Goal: Task Accomplishment & Management: Use online tool/utility

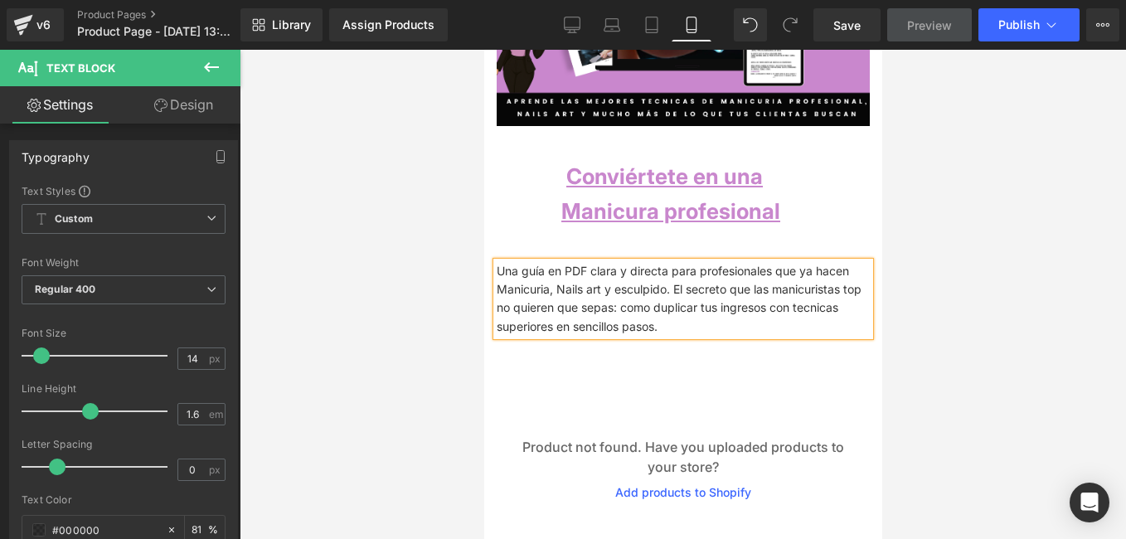
click at [543, 274] on p "Una guía en PDF clara y directa para profesionales que ya hacen Manicuria, Nail…" at bounding box center [682, 299] width 373 height 75
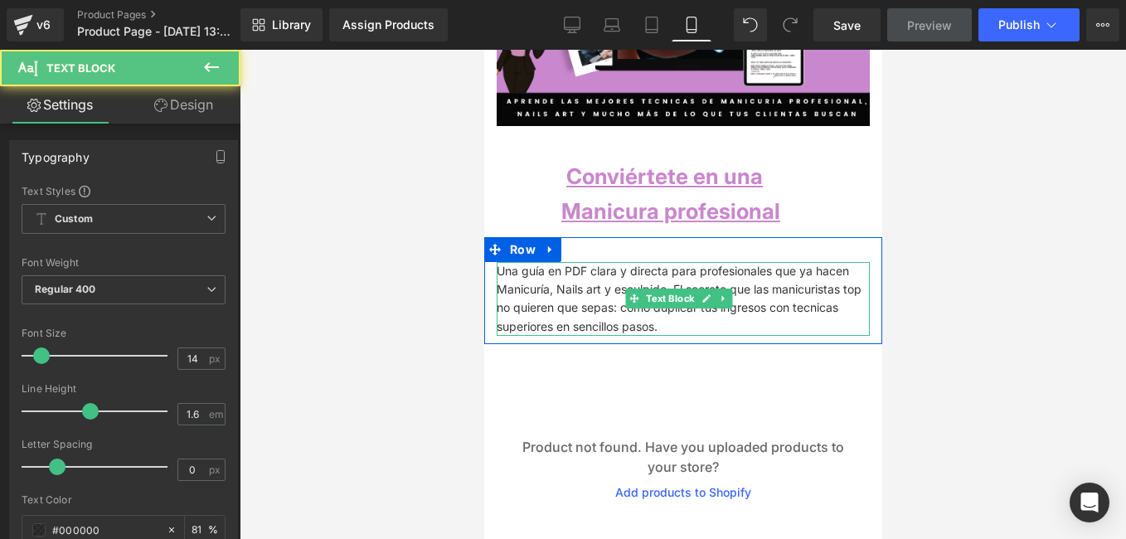
click at [659, 274] on p "Una guía en PDF clara y directa para profesionales que ya hacen Manicuría, Nail…" at bounding box center [682, 299] width 373 height 75
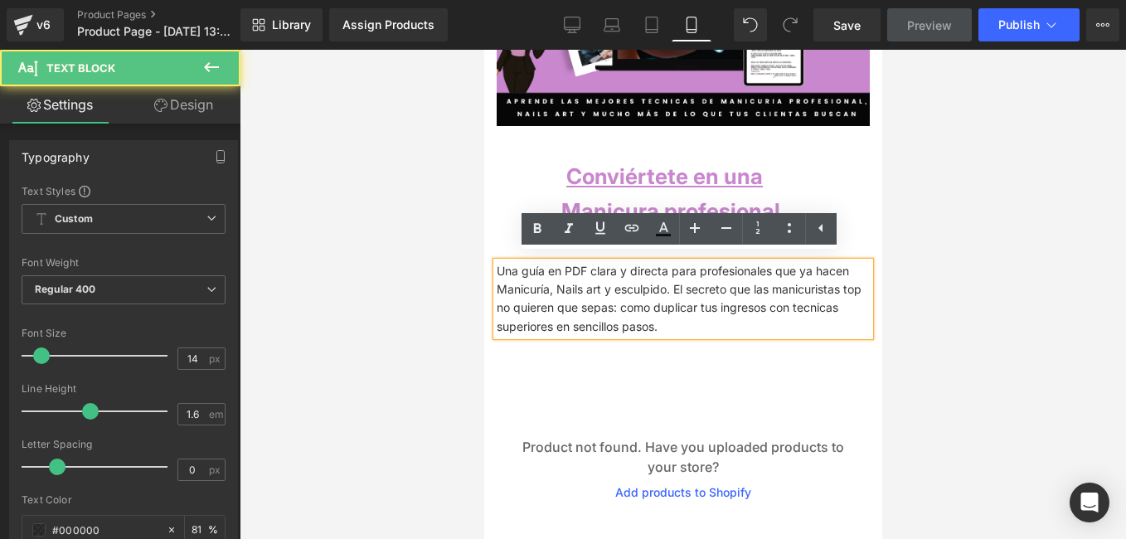
click at [657, 282] on p "Una guía en PDF clara y directa para profesionales que ya hacen Manicuría, Nail…" at bounding box center [682, 299] width 373 height 75
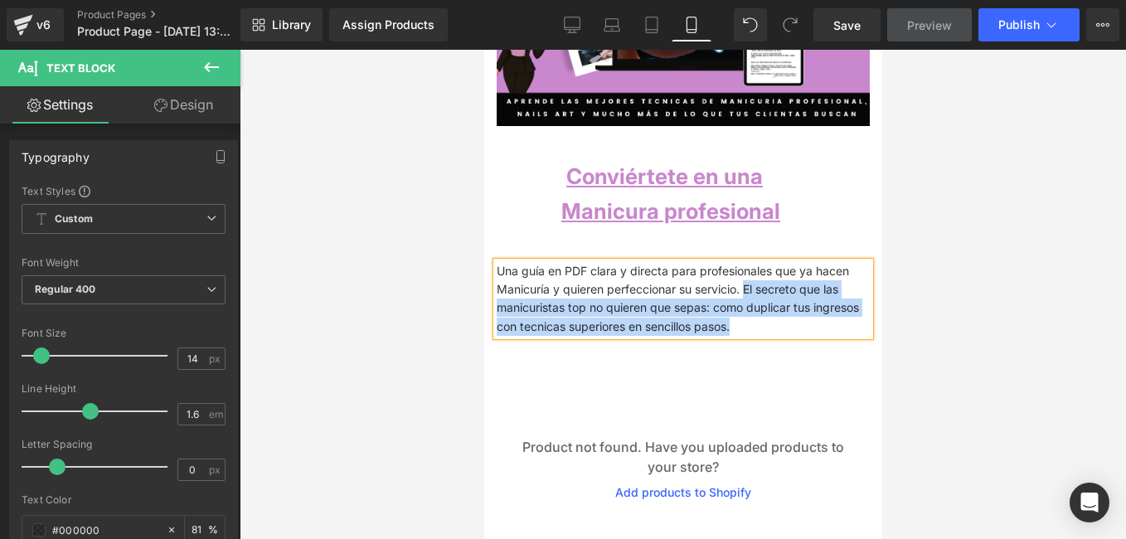
drag, startPoint x: 750, startPoint y: 326, endPoint x: 728, endPoint y: 278, distance: 52.7
click at [728, 278] on p "Una guía en PDF clara y directa para profesionales que ya hacen Manicuría y qui…" at bounding box center [682, 299] width 373 height 75
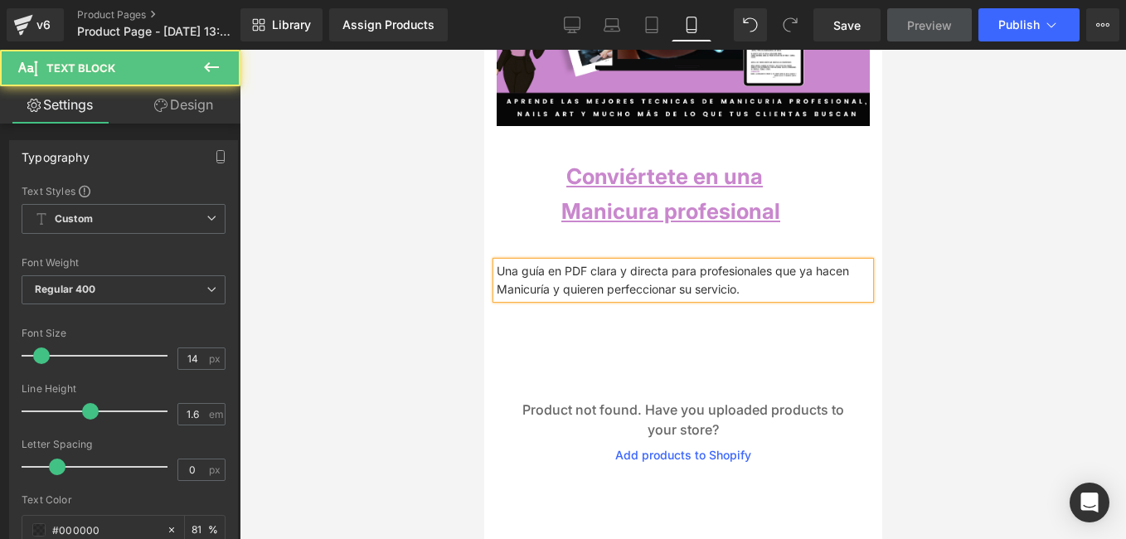
click at [735, 284] on p "Una guía en PDF clara y directa para profesionales que ya hacen Manicuría y qui…" at bounding box center [682, 280] width 373 height 37
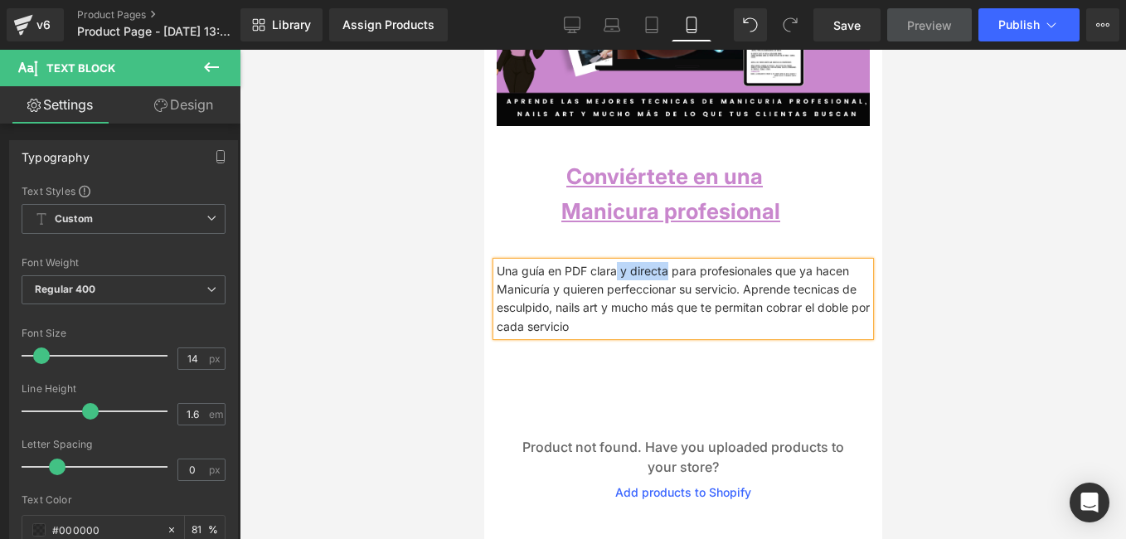
drag, startPoint x: 661, startPoint y: 262, endPoint x: 610, endPoint y: 265, distance: 50.7
click at [611, 265] on p "Una guía en PDF clara y directa para profesionales que ya hacen Manicuría y qui…" at bounding box center [682, 299] width 373 height 75
click at [659, 284] on p "Una guía en PDF clara para profesionales que ya hacen Manicuría y quieren perfe…" at bounding box center [682, 299] width 373 height 75
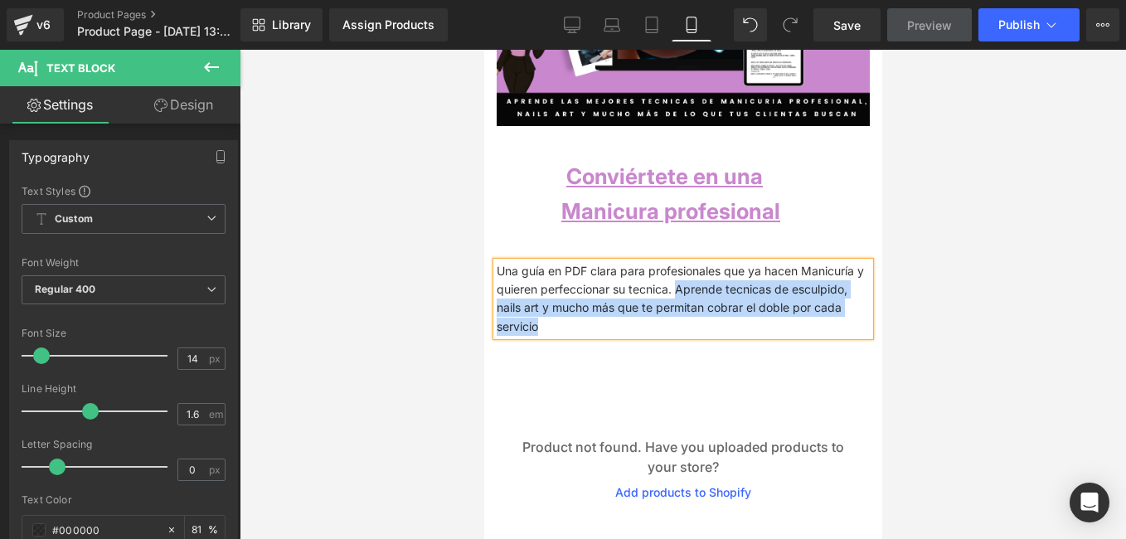
drag, startPoint x: 840, startPoint y: 303, endPoint x: 664, endPoint y: 284, distance: 177.6
click at [664, 284] on p "Una guía en PDF clara para profesionales que ya hacen Manicuría y quieren perfe…" at bounding box center [682, 299] width 373 height 75
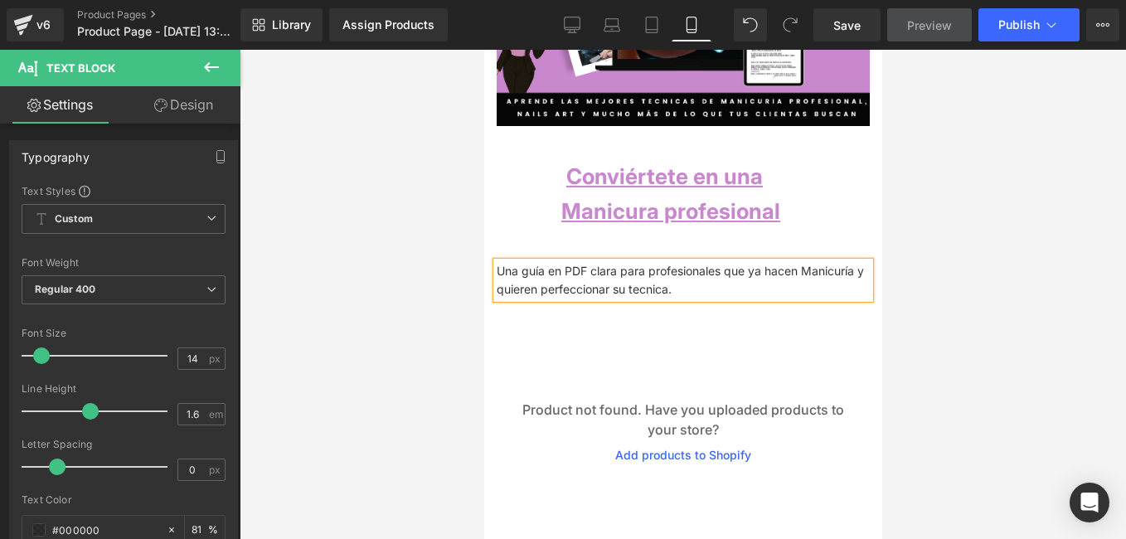
click at [684, 284] on p "Una guía en PDF clara para profesionales que ya hacen Manicuría y quieren perfe…" at bounding box center [682, 280] width 373 height 37
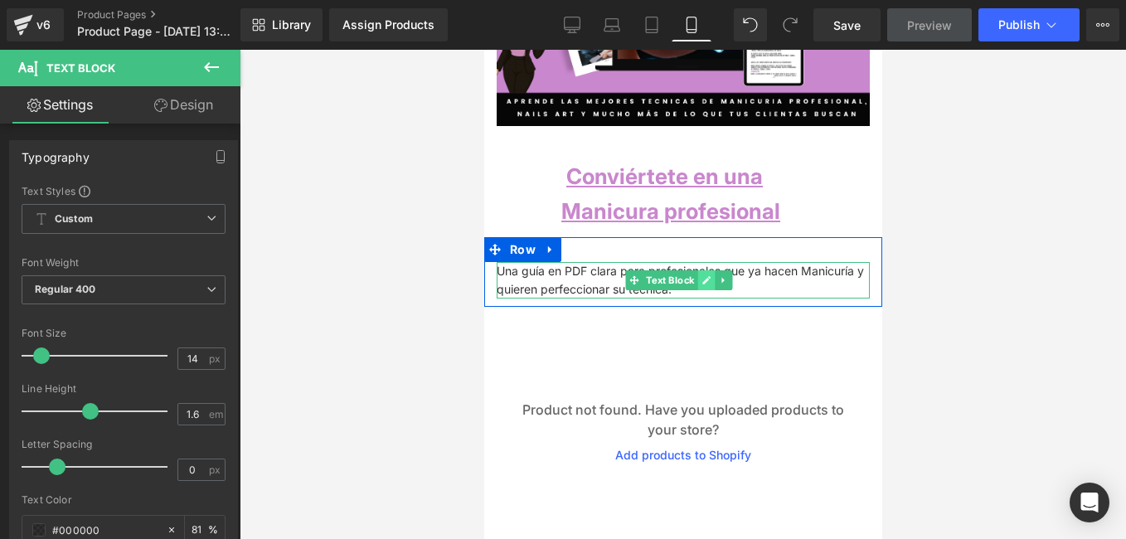
click at [702, 276] on icon at bounding box center [706, 280] width 9 height 10
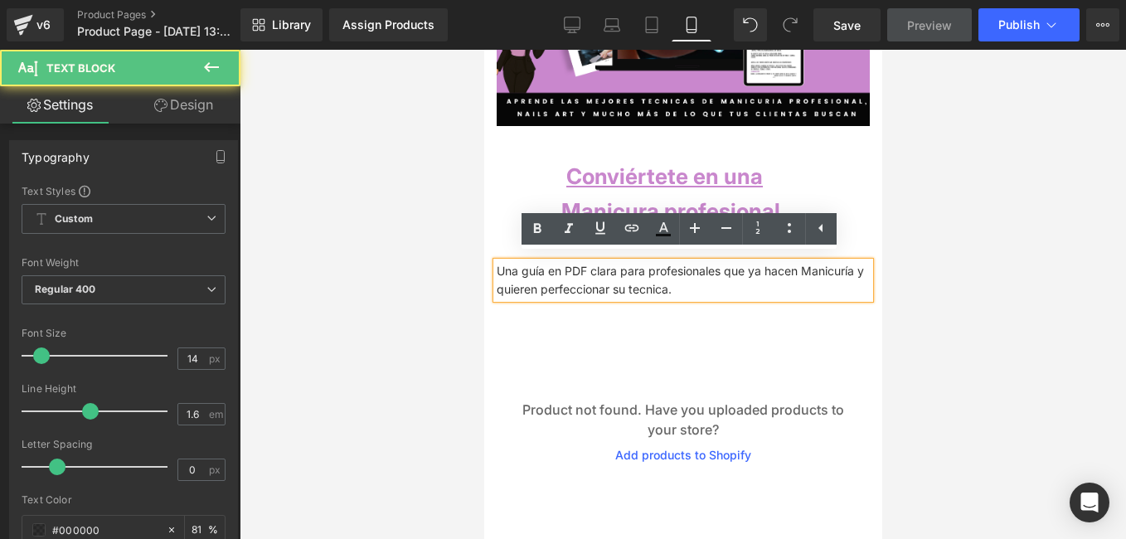
drag, startPoint x: 699, startPoint y: 283, endPoint x: 489, endPoint y: 260, distance: 211.0
click at [489, 262] on div "Una guía en PDF clara para profesionales que ya hacen Manicuría y quieren perfe…" at bounding box center [683, 280] width 398 height 37
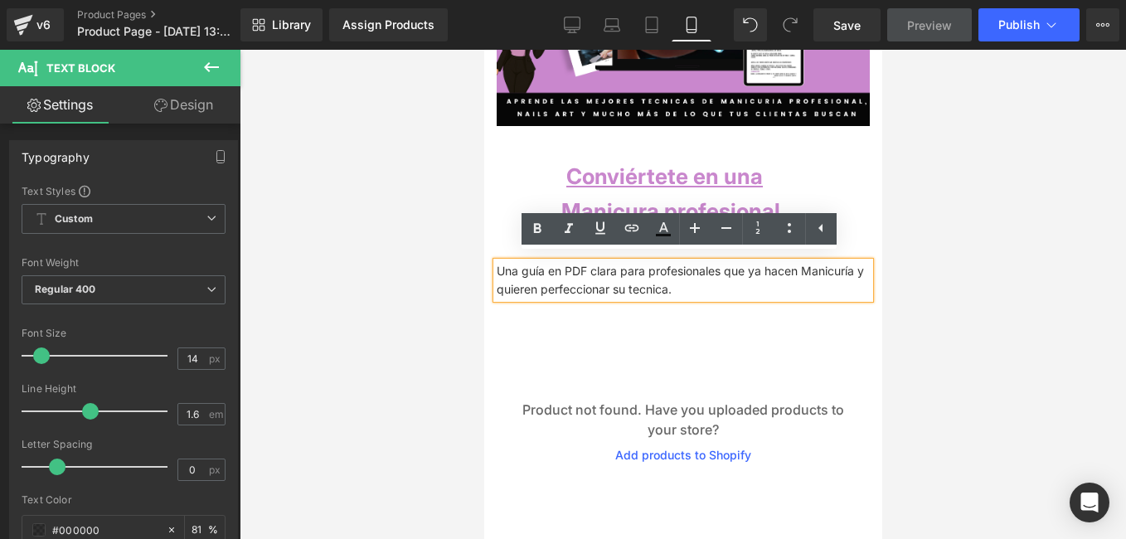
click at [646, 269] on div "Una guía en PDF clara para profesionales que ya hacen Manicuría y quieren perfe…" at bounding box center [683, 280] width 398 height 37
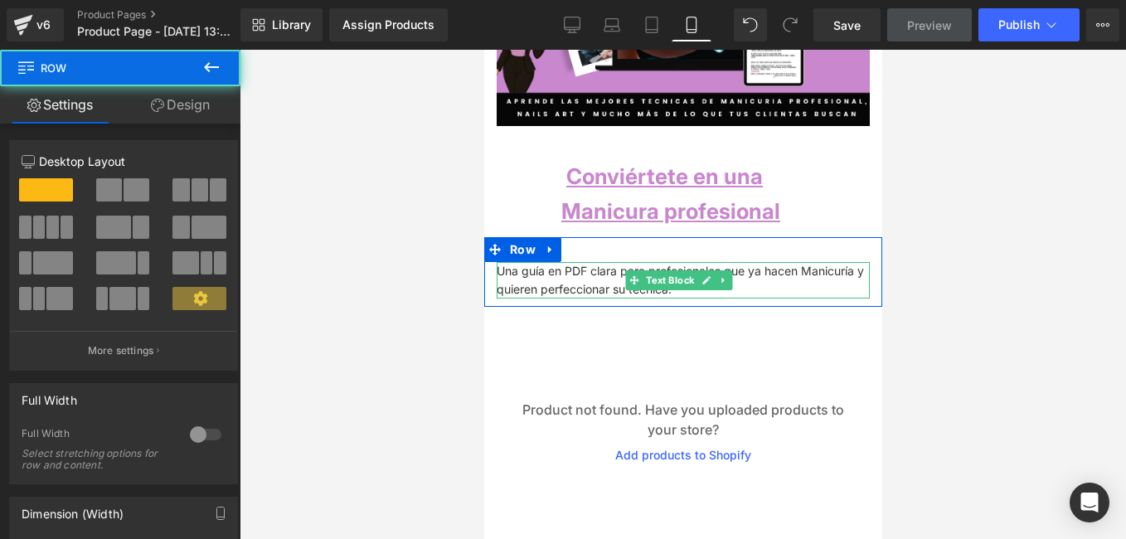
click at [782, 286] on p "Una guía en PDF clara para profesionales que ya hacen Manicuría y quieren perfe…" at bounding box center [682, 280] width 373 height 37
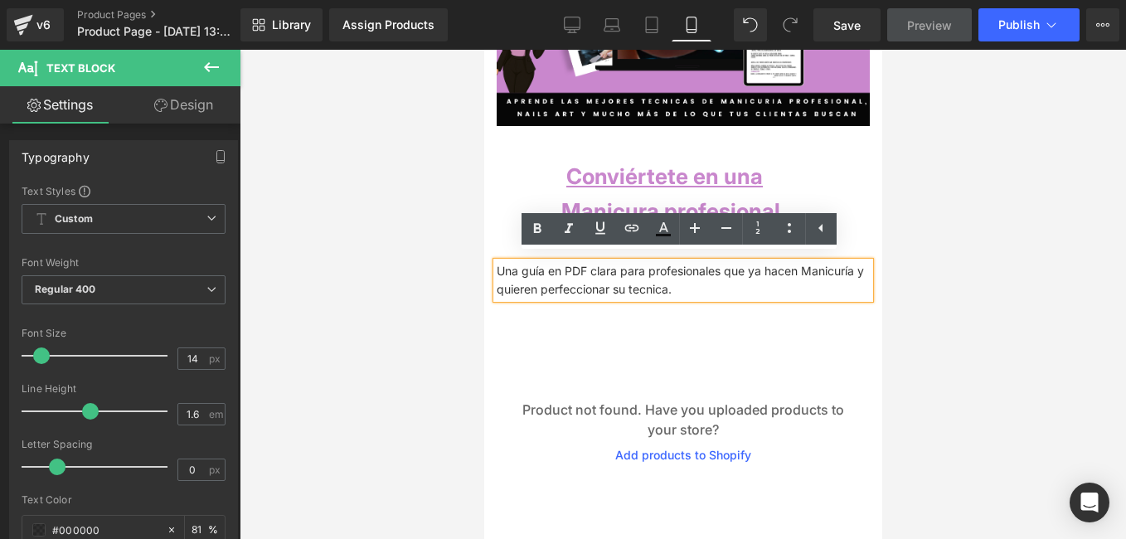
drag, startPoint x: 781, startPoint y: 286, endPoint x: 484, endPoint y: 261, distance: 298.0
click at [484, 262] on div "Una guía en PDF clara para profesionales que ya hacen Manicuría y quieren perfe…" at bounding box center [683, 280] width 398 height 37
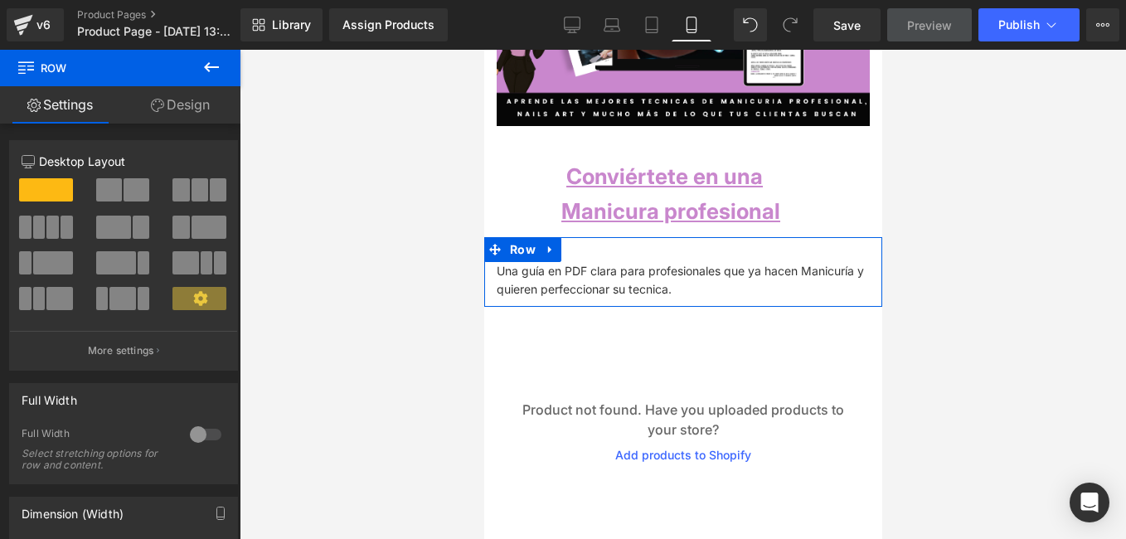
click at [484, 50] on div at bounding box center [484, 50] width 0 height 0
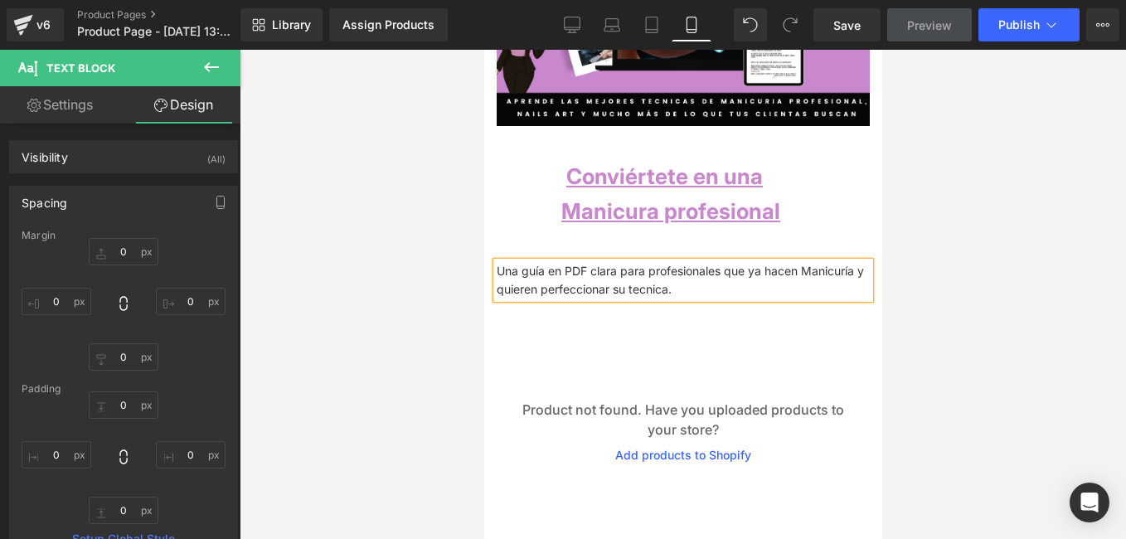
click at [723, 284] on p "Una guía en PDF clara para profesionales que ya hacen Manicuría y quieren perfe…" at bounding box center [682, 280] width 373 height 37
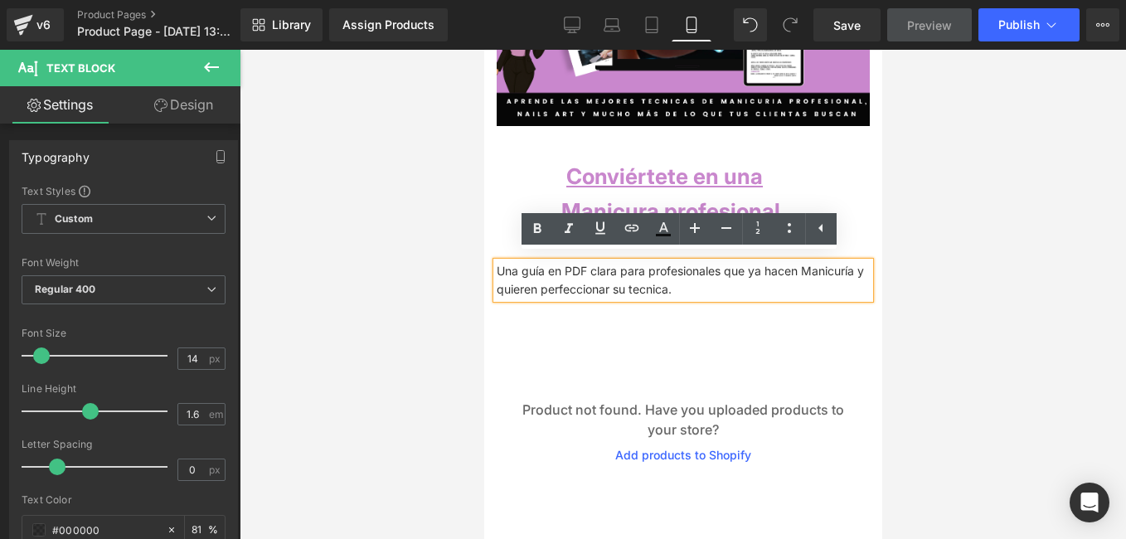
drag, startPoint x: 723, startPoint y: 284, endPoint x: 499, endPoint y: 264, distance: 224.9
click at [499, 264] on p "Una guía en PDF clara para profesionales que ya hacen Manicuría y quieren perfe…" at bounding box center [682, 280] width 373 height 37
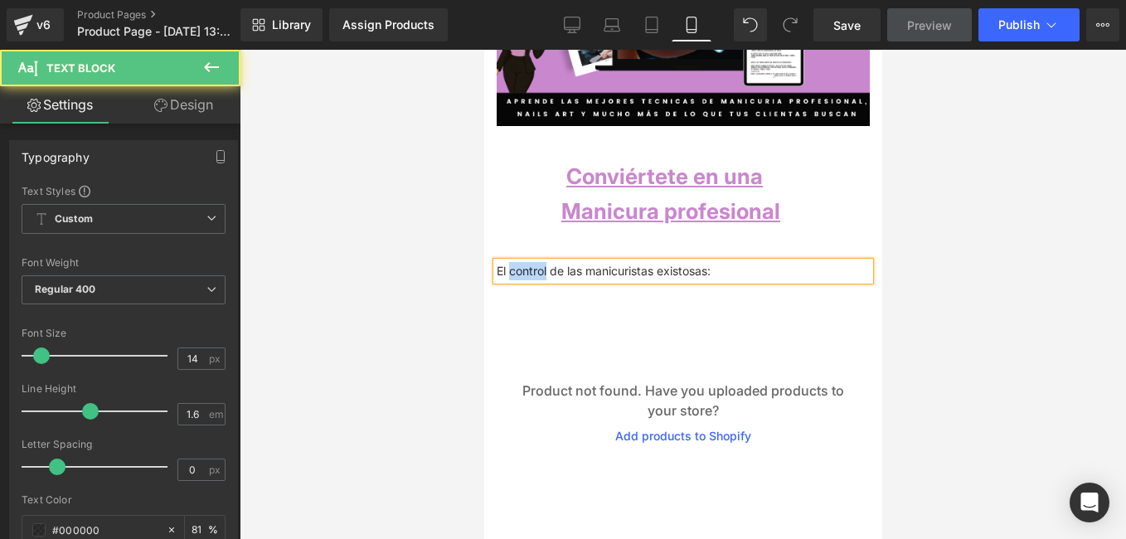
drag, startPoint x: 545, startPoint y: 263, endPoint x: 508, endPoint y: 266, distance: 36.6
click at [508, 266] on div "El control de las manicuristas existosas:" at bounding box center [682, 271] width 373 height 18
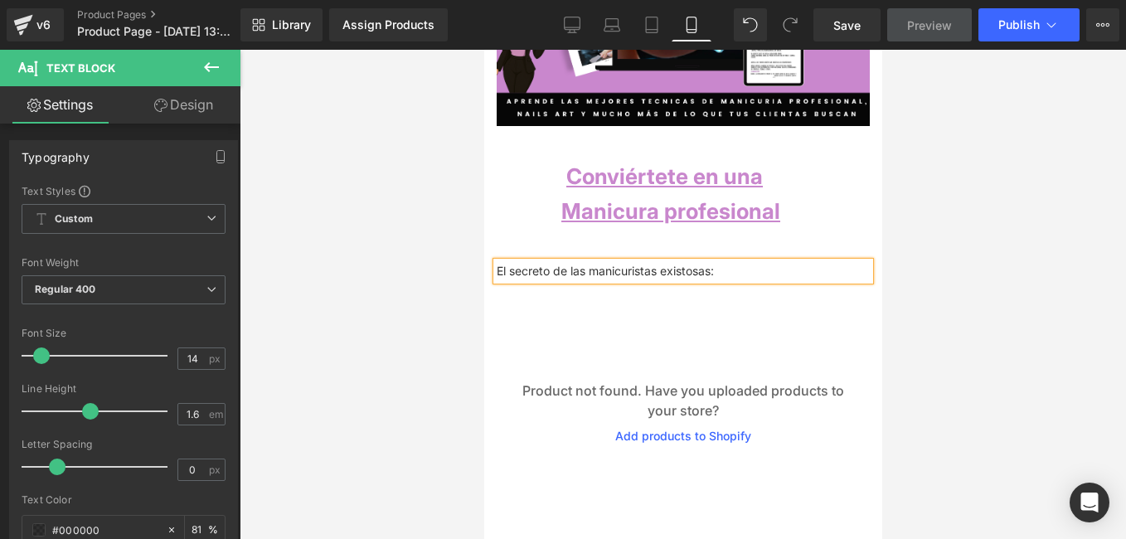
click at [709, 262] on div "El secreto de las manicuristas existosas:" at bounding box center [682, 271] width 373 height 18
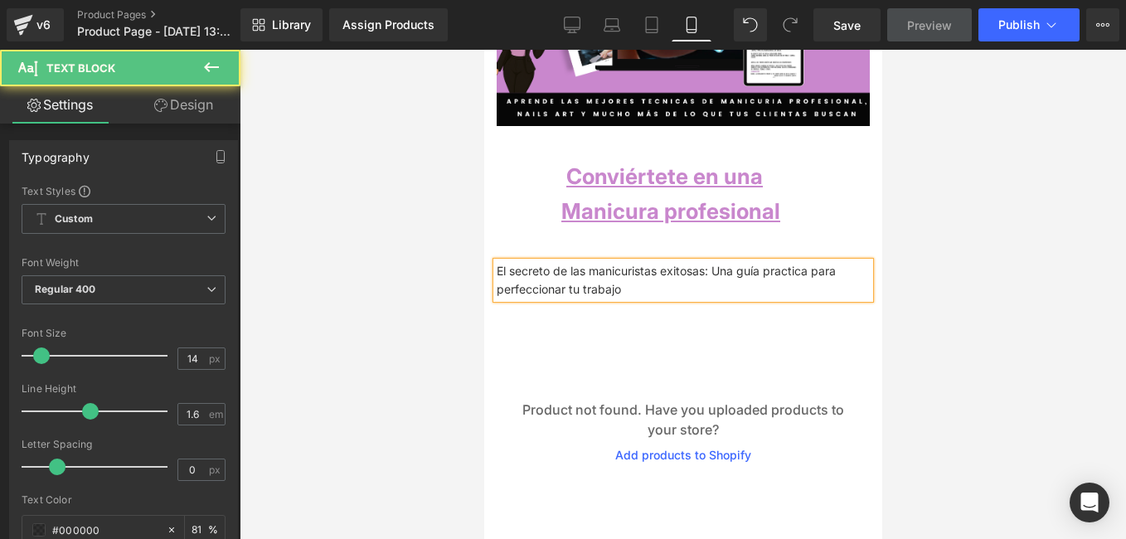
click at [662, 263] on div "El secreto de las manicuristas exitosas: Una guía practica para perfeccionar tu…" at bounding box center [682, 280] width 373 height 37
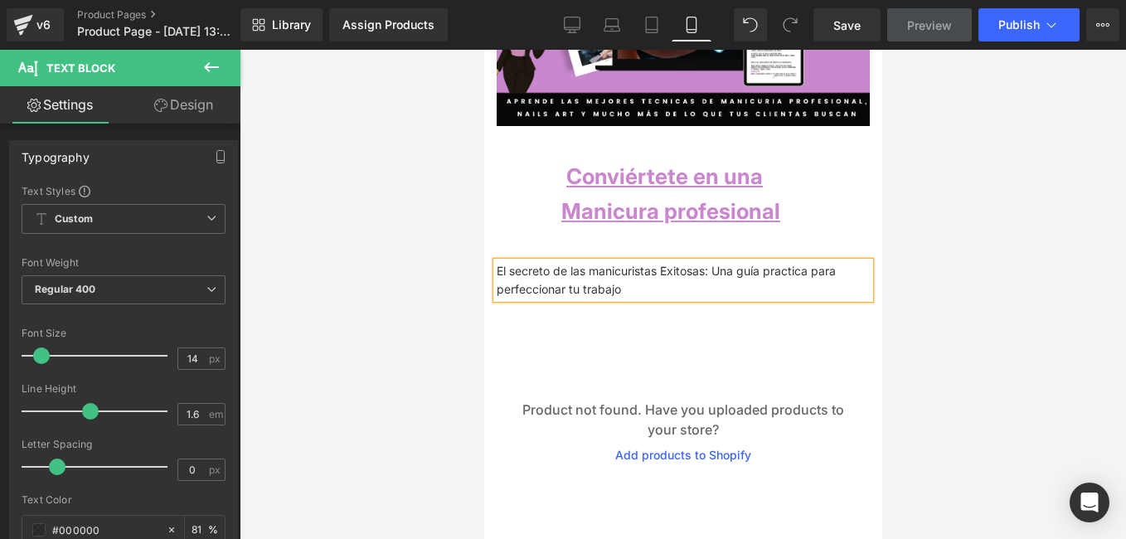
drag, startPoint x: 592, startPoint y: 266, endPoint x: 650, endPoint y: 255, distance: 59.2
click at [593, 265] on div "El secreto de las manicuristas Exitosas: Una guía practica para perfeccionar tu…" at bounding box center [682, 280] width 373 height 37
click at [796, 262] on div "El secreto de las Manicuristas Exitosas: Una guía practica para perfeccionar tu…" at bounding box center [682, 280] width 373 height 37
click at [695, 286] on div "El secreto de las Manicuristas Exitosas: Una guía practica en PDF para perfecci…" at bounding box center [682, 280] width 373 height 37
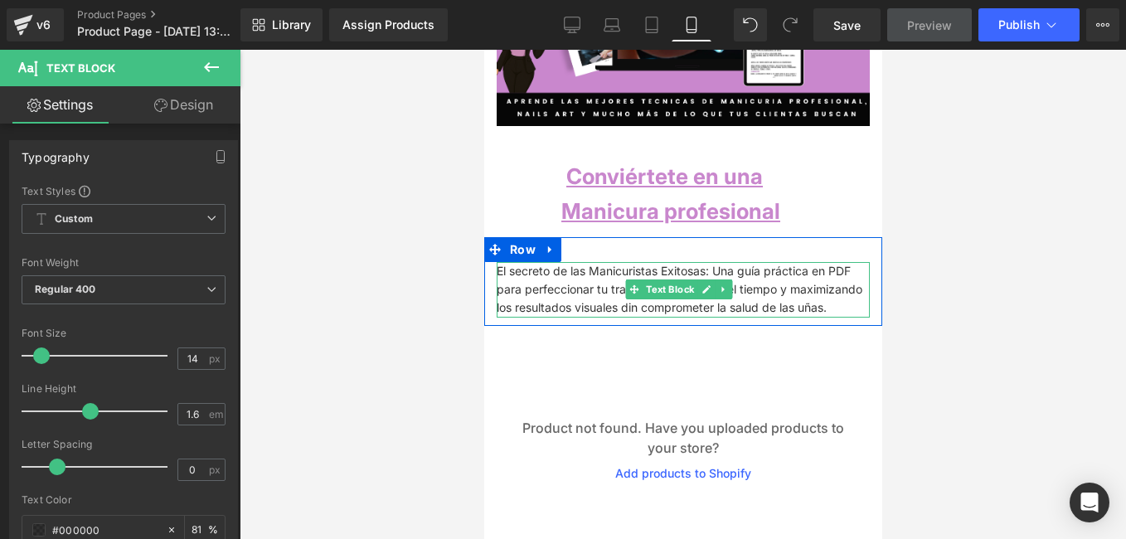
click at [601, 303] on div "El secreto de las Manicuristas Exitosas: Una guía práctica en PDF para perfecci…" at bounding box center [682, 290] width 373 height 56
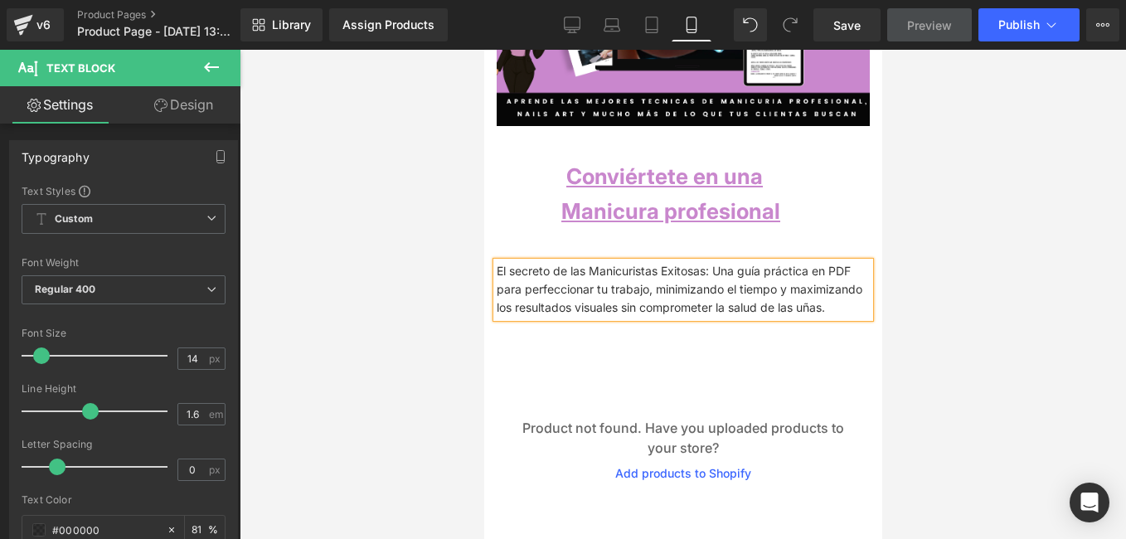
click at [760, 303] on div "El secreto de las Manicuristas Exitosas: Una guía práctica en PDF para perfecci…" at bounding box center [682, 290] width 373 height 56
drag, startPoint x: 702, startPoint y: 263, endPoint x: 491, endPoint y: 245, distance: 212.3
click at [491, 245] on div "El secreto de las Manicuristas Exitosas: Una guía práctica en PDF para perfecci…" at bounding box center [683, 281] width 398 height 89
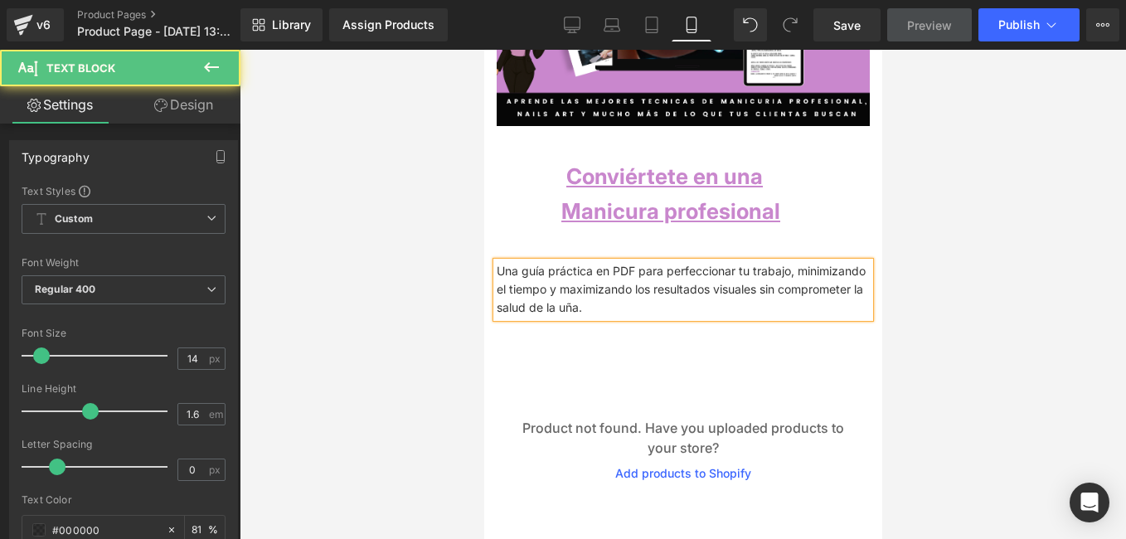
click at [637, 302] on div "Una guía práctica en PDF para perfeccionar tu trabajo, minimizando el tiempo y …" at bounding box center [682, 290] width 373 height 56
drag, startPoint x: 734, startPoint y: 299, endPoint x: 585, endPoint y: 297, distance: 149.3
click at [585, 297] on div "Una guía práctica en PDF para perfeccionar tu trabajo, minimizando el tiempo y …" at bounding box center [682, 290] width 373 height 56
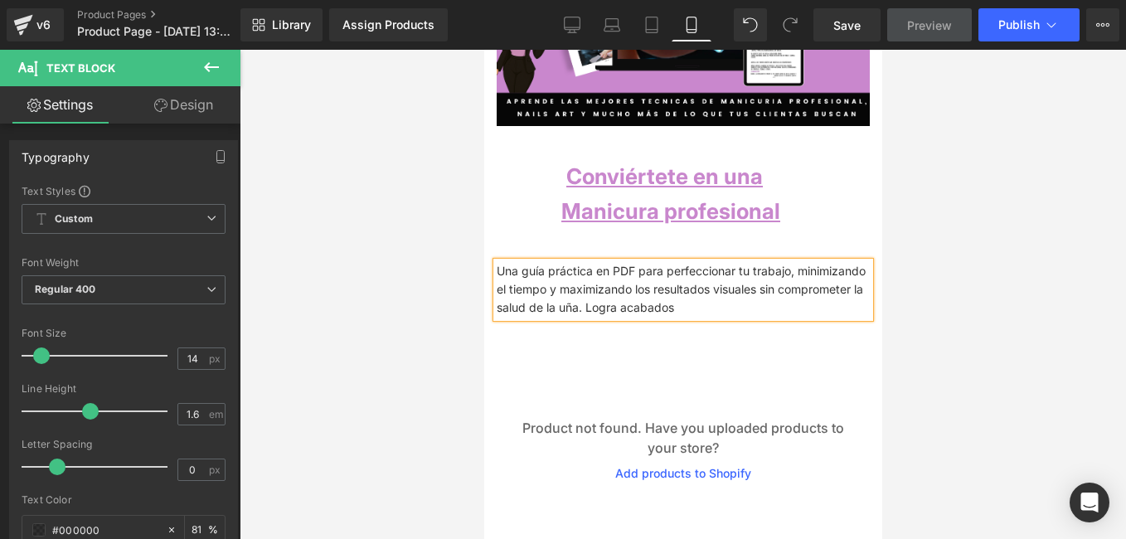
drag, startPoint x: 629, startPoint y: 298, endPoint x: 580, endPoint y: 297, distance: 48.9
click at [580, 297] on div "Una guía práctica en PDF para perfeccionar tu trabajo, minimizando el tiempo y …" at bounding box center [682, 290] width 373 height 56
drag, startPoint x: 630, startPoint y: 265, endPoint x: 643, endPoint y: 260, distance: 14.2
click at [632, 263] on div "Una guía práctica en PDF para perfeccionar tu trabajo, minimizando el tiempo y …" at bounding box center [682, 290] width 373 height 56
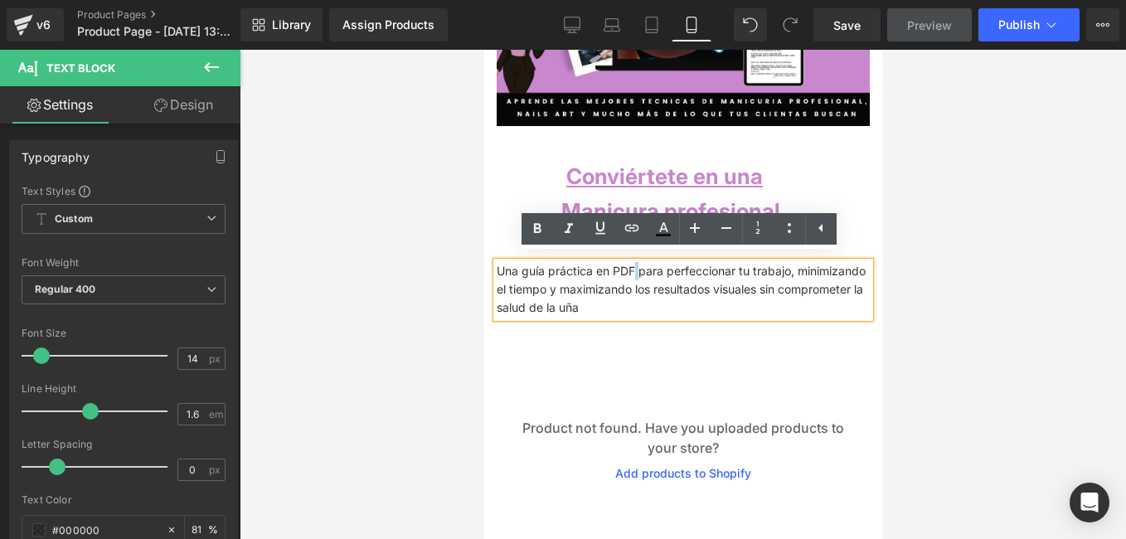
click at [627, 266] on div "Una guía práctica en PDF para perfeccionar tu trabajo, minimizando el tiempo y …" at bounding box center [682, 290] width 373 height 56
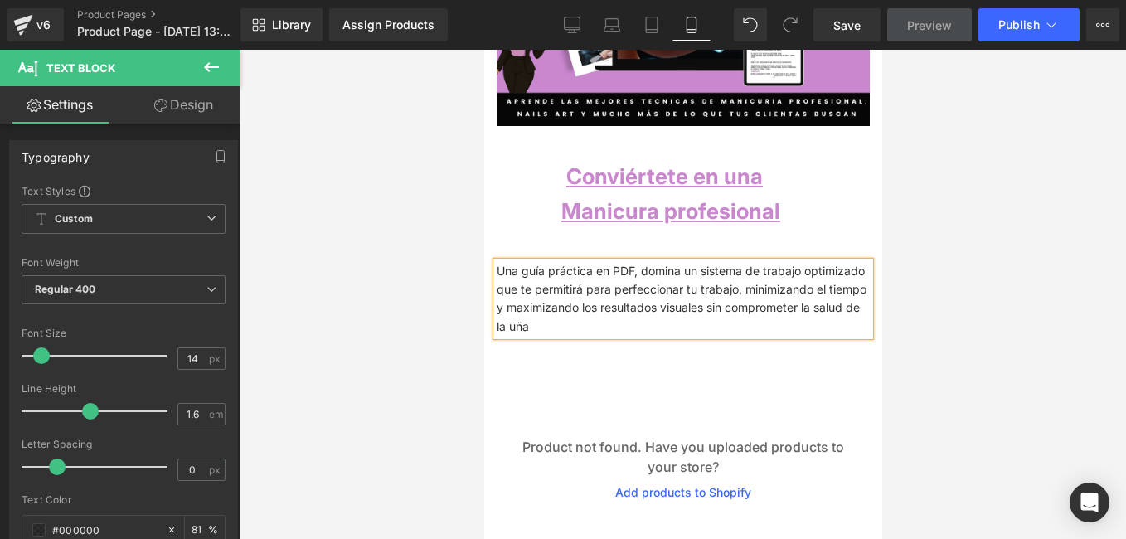
click at [720, 282] on div "Una guía práctica en PDF, domina un sistema de trabajo optimizado que te permit…" at bounding box center [682, 299] width 373 height 75
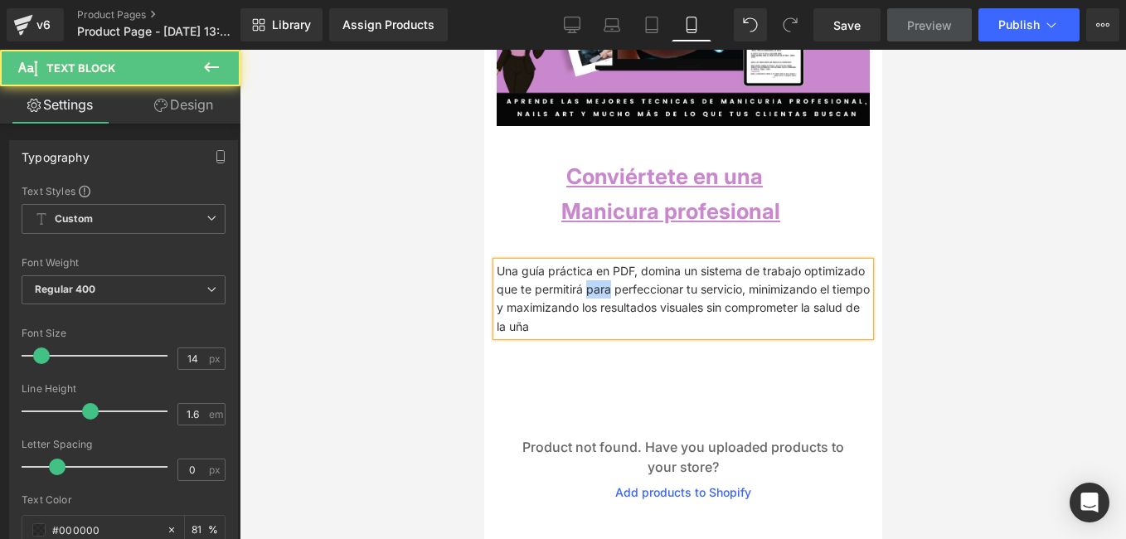
drag, startPoint x: 604, startPoint y: 282, endPoint x: 581, endPoint y: 285, distance: 23.5
click at [581, 285] on div "Una guía práctica en PDF, domina un sistema de trabajo optimizado que te permit…" at bounding box center [682, 299] width 373 height 75
click at [632, 264] on div "Una guía práctica en PDF, domina un sistema de trabajo optimizado que te permit…" at bounding box center [682, 299] width 373 height 75
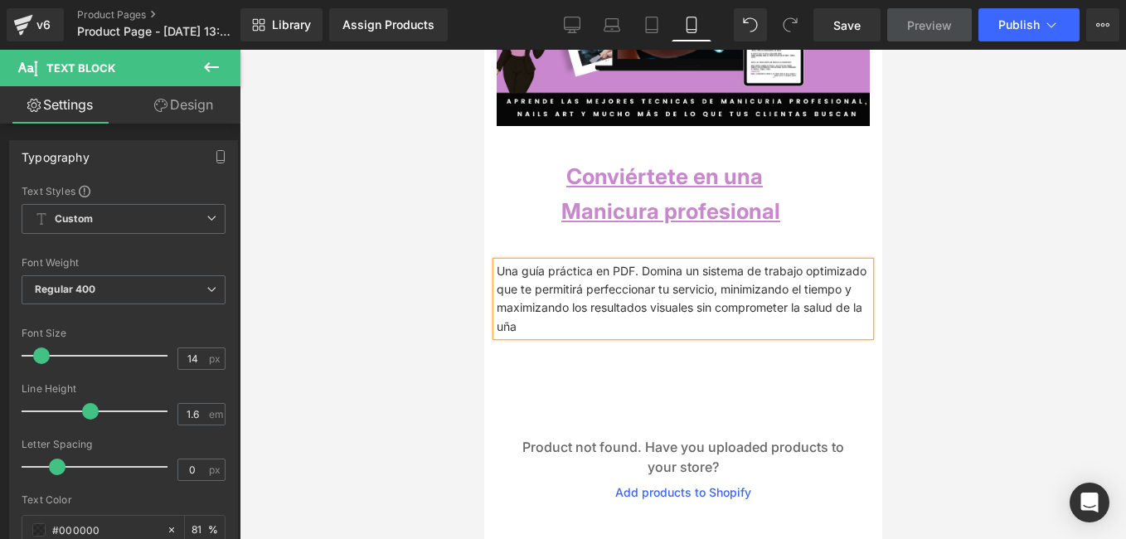
click at [599, 326] on div "Una guía práctica en PDF. Domina un sistema de trabajo optimizado que te permit…" at bounding box center [682, 299] width 373 height 75
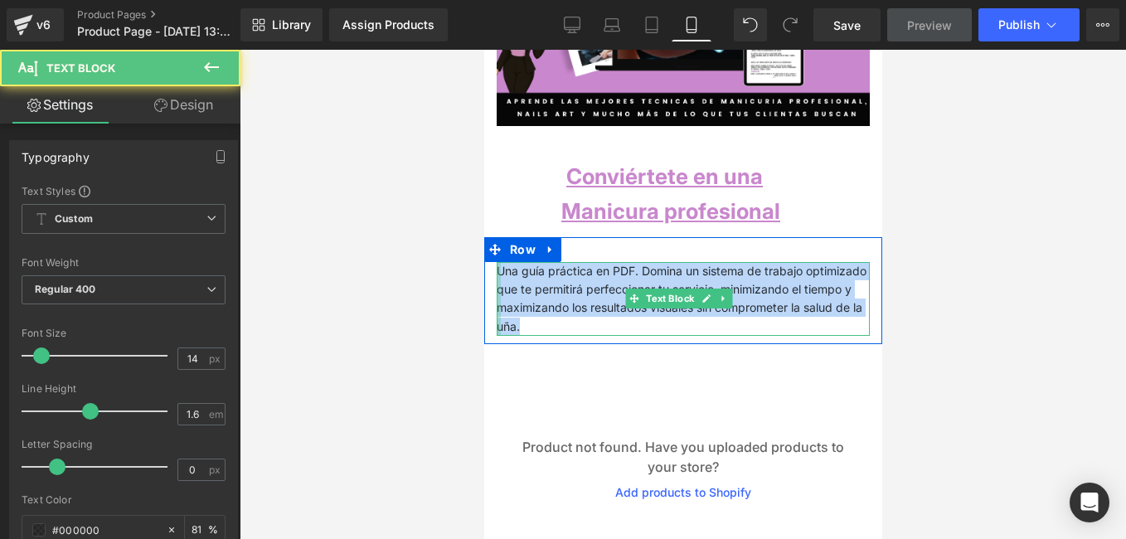
drag, startPoint x: 611, startPoint y: 321, endPoint x: 497, endPoint y: 265, distance: 127.2
click at [497, 265] on div "Una guía práctica en PDF. Domina un sistema de trabajo optimizado que te permit…" at bounding box center [682, 299] width 373 height 75
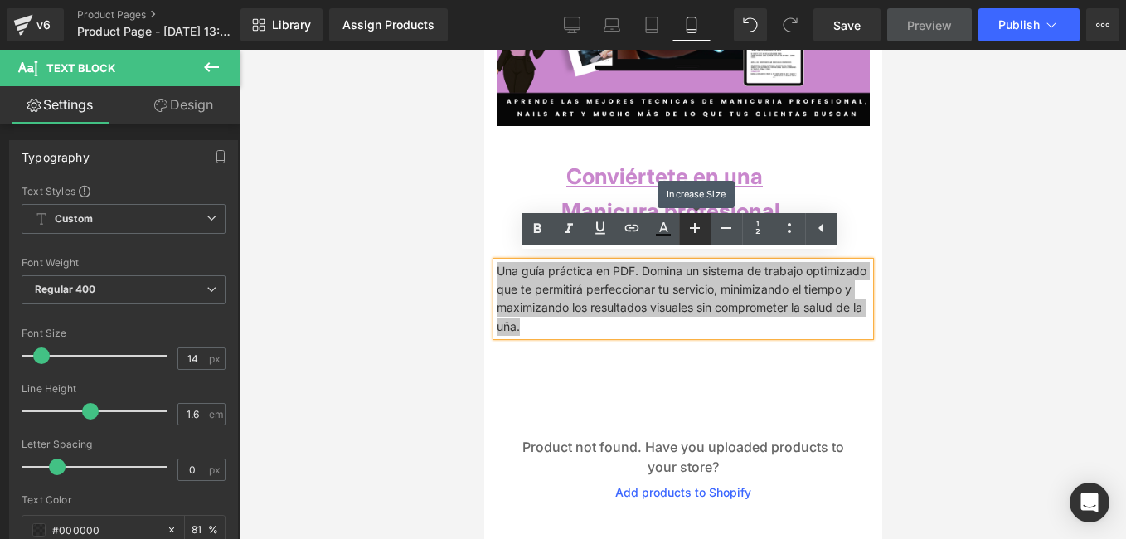
click at [696, 226] on icon at bounding box center [695, 228] width 10 height 10
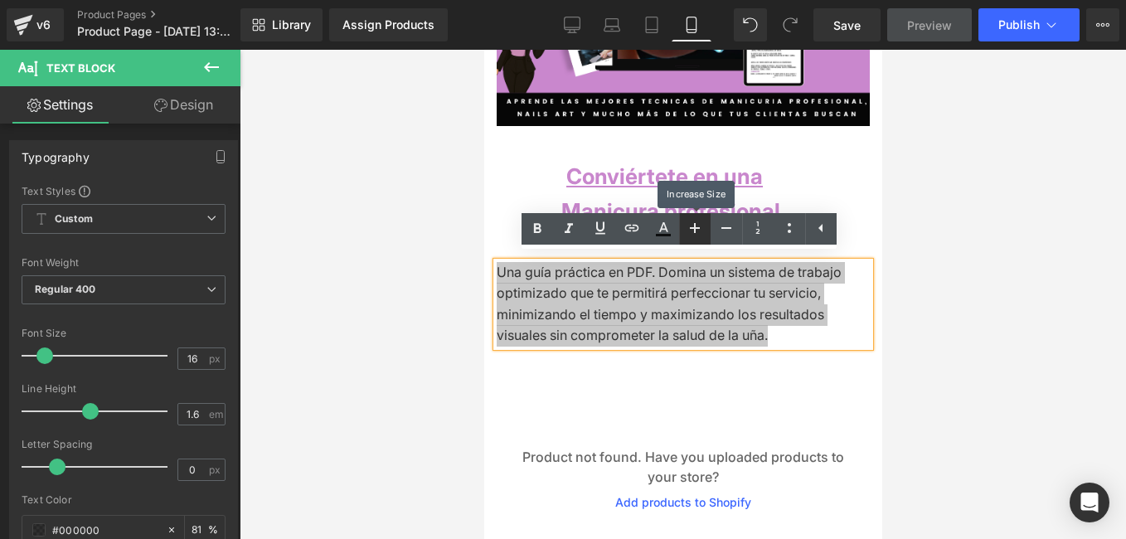
click at [696, 226] on icon at bounding box center [695, 228] width 10 height 10
type input "18"
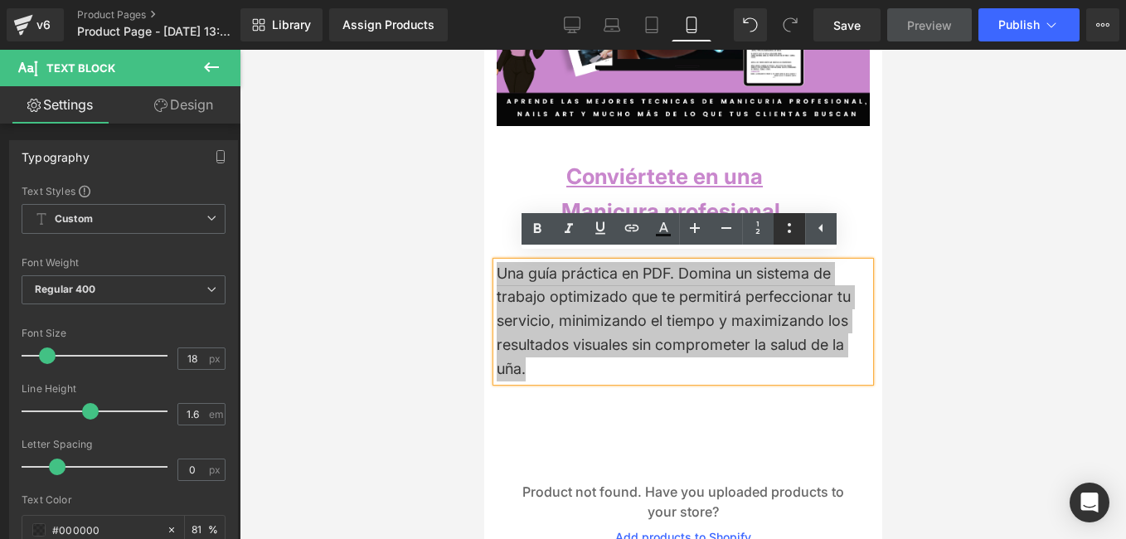
click at [790, 233] on icon at bounding box center [789, 228] width 3 height 10
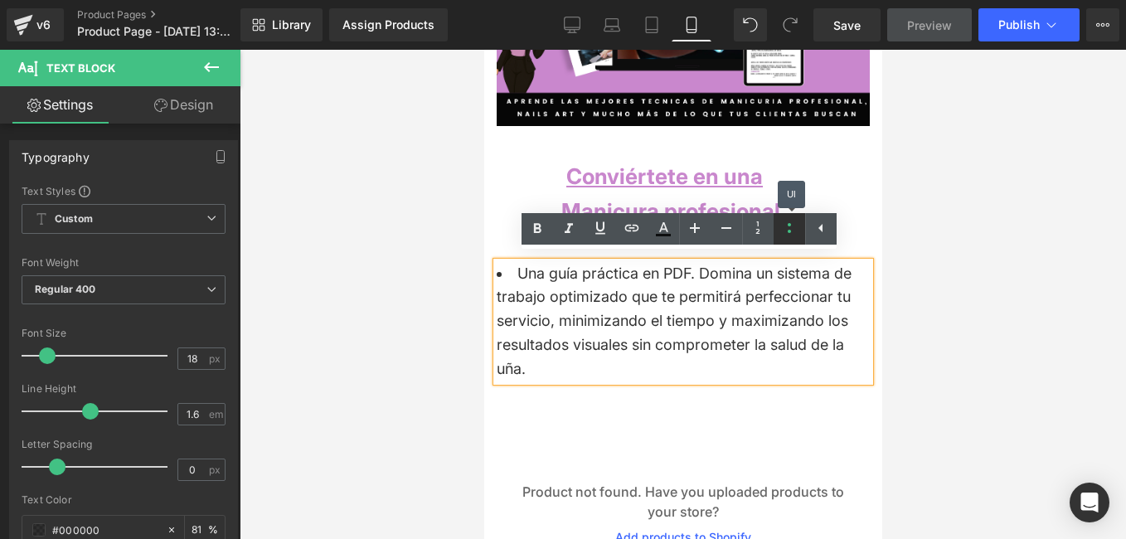
click at [790, 233] on icon at bounding box center [789, 228] width 3 height 10
click at [769, 224] on link at bounding box center [758, 229] width 32 height 32
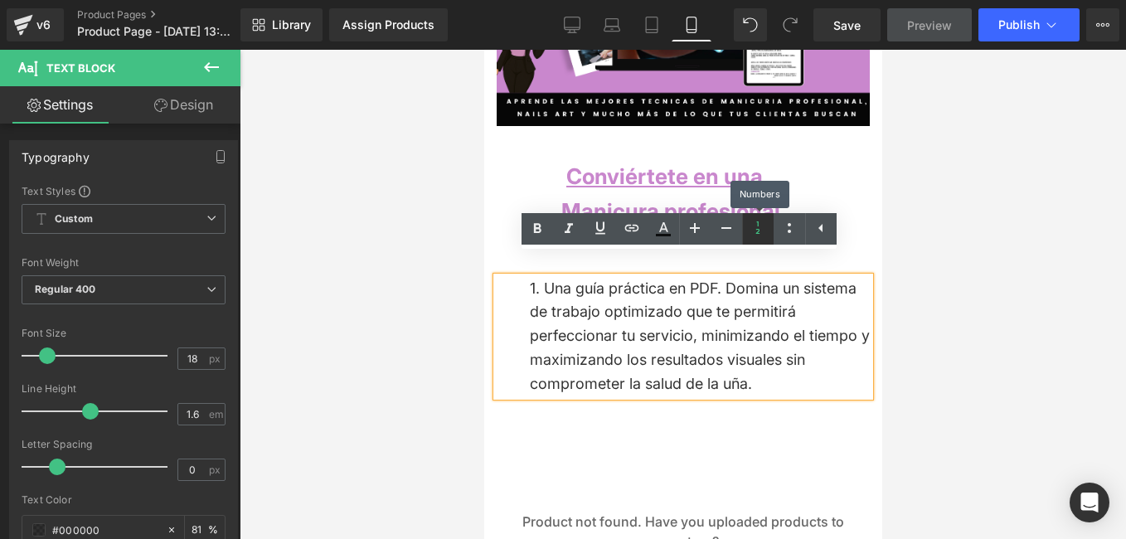
click at [769, 224] on link at bounding box center [758, 229] width 32 height 32
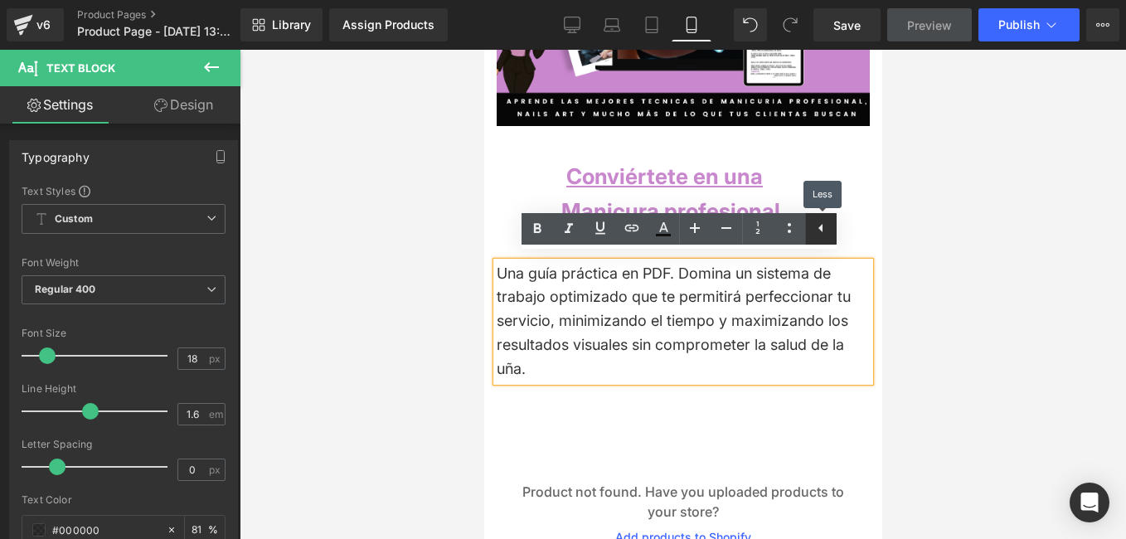
click at [827, 223] on icon at bounding box center [821, 228] width 20 height 20
click at [571, 232] on icon at bounding box center [568, 228] width 7 height 10
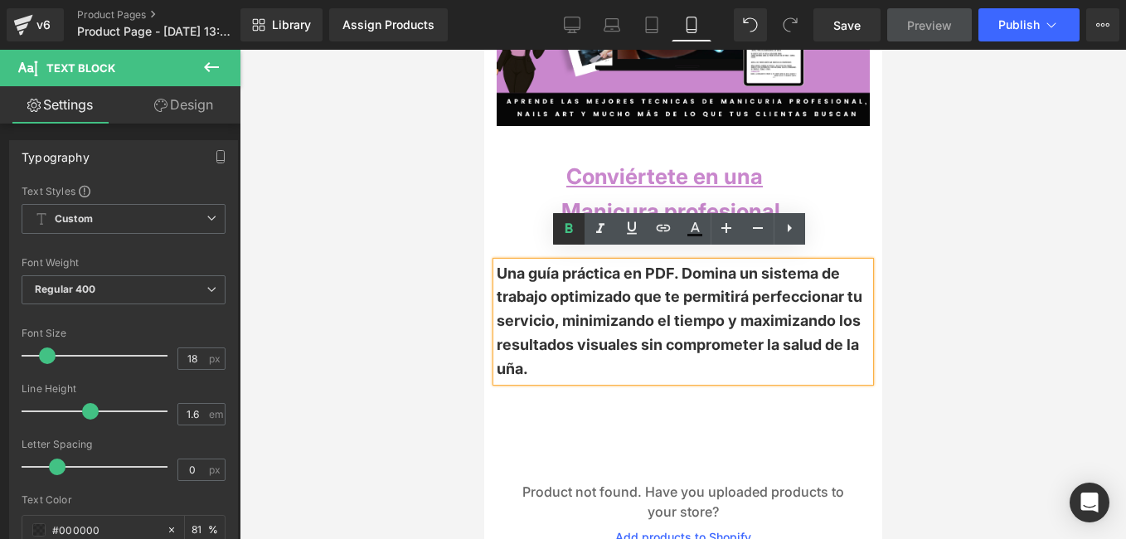
click at [567, 225] on icon at bounding box center [568, 228] width 7 height 10
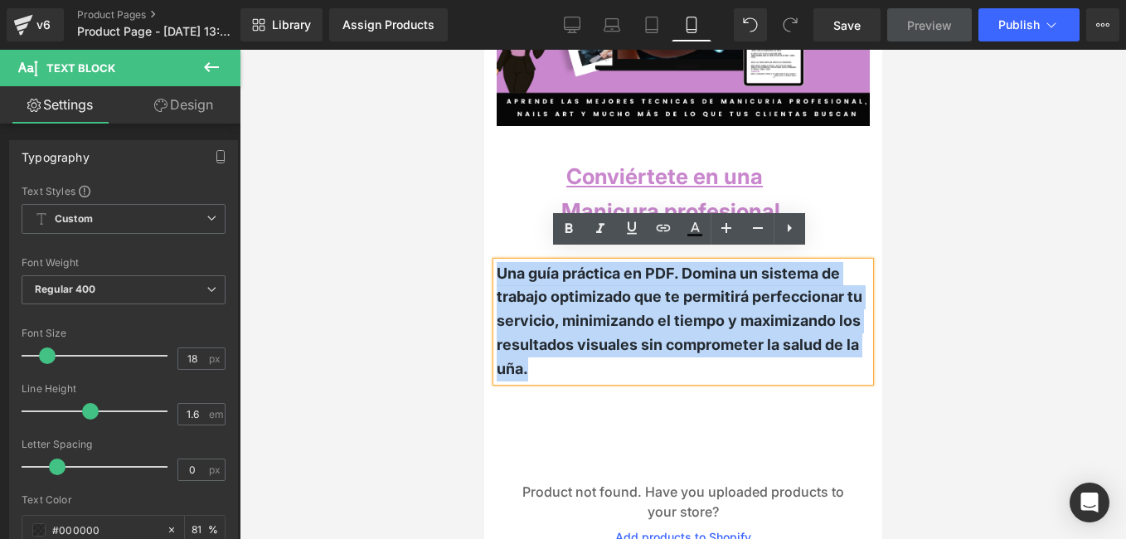
drag, startPoint x: 558, startPoint y: 369, endPoint x: 490, endPoint y: 272, distance: 118.5
click at [490, 272] on div "Una guía práctica en PDF. Domina un sistema de trabajo optimizado que te permit…" at bounding box center [683, 321] width 398 height 119
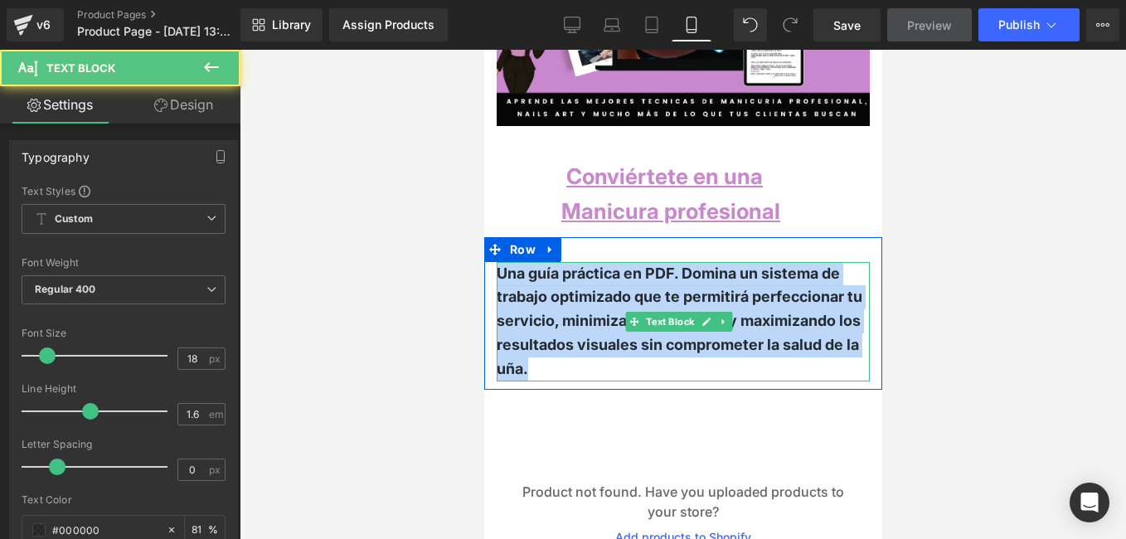
click at [561, 295] on span "Una guía práctica en PDF. Domina un sistema de trabajo optimizado que te permit…" at bounding box center [679, 321] width 366 height 113
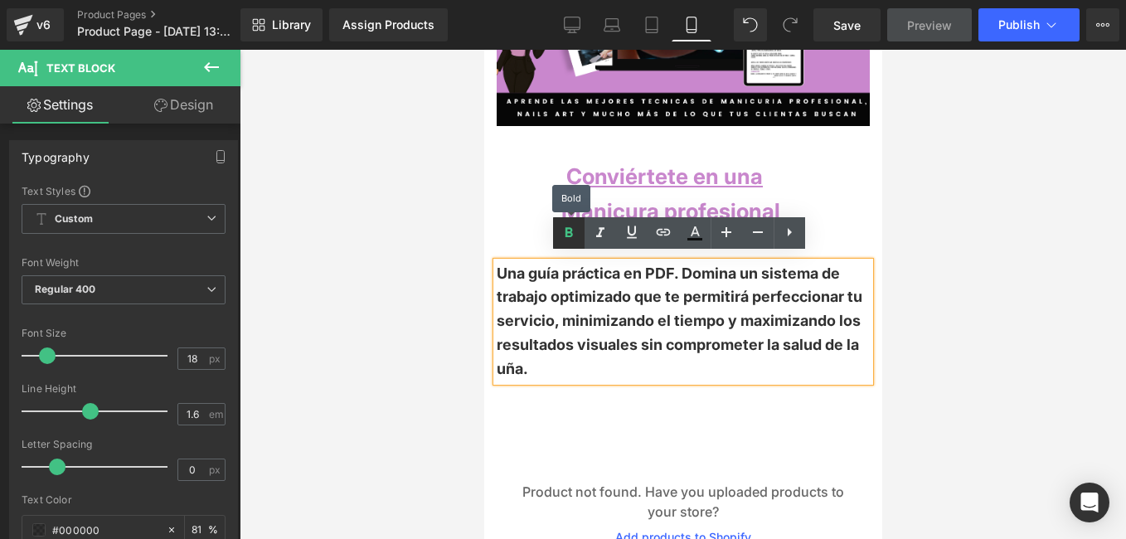
click at [573, 241] on icon at bounding box center [569, 233] width 20 height 20
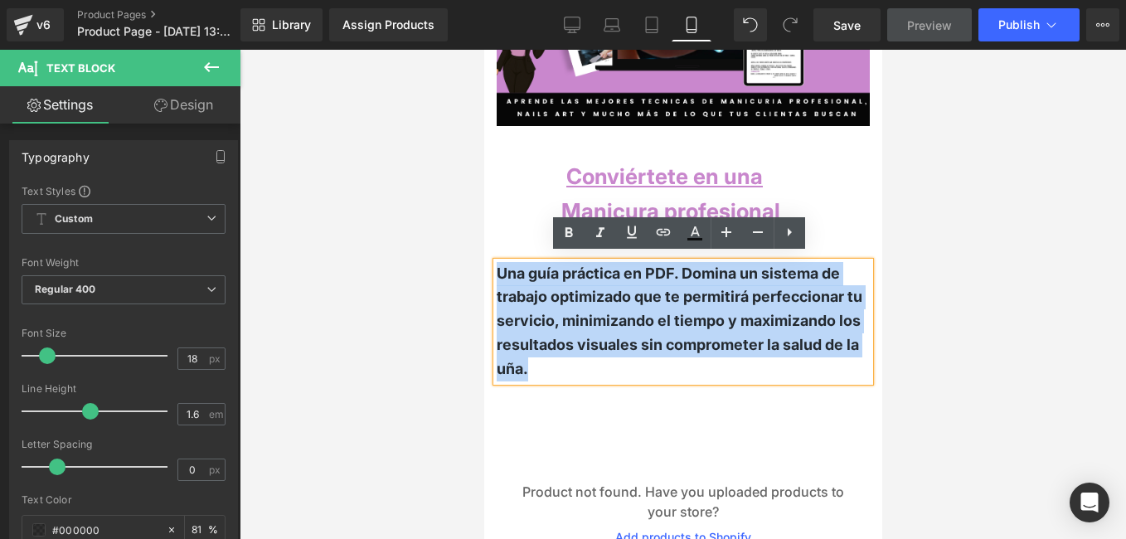
drag, startPoint x: 551, startPoint y: 359, endPoint x: 496, endPoint y: 269, distance: 105.7
click at [496, 269] on div "Una guía práctica en PDF. Domina un sistema de trabajo optimizado que te permit…" at bounding box center [682, 321] width 373 height 119
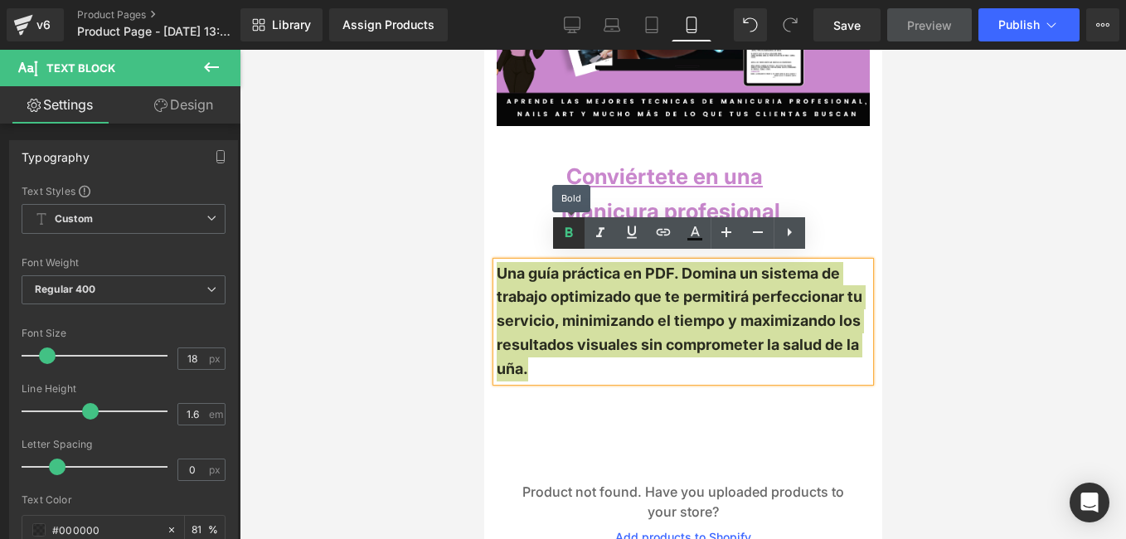
click at [568, 241] on icon at bounding box center [569, 233] width 20 height 20
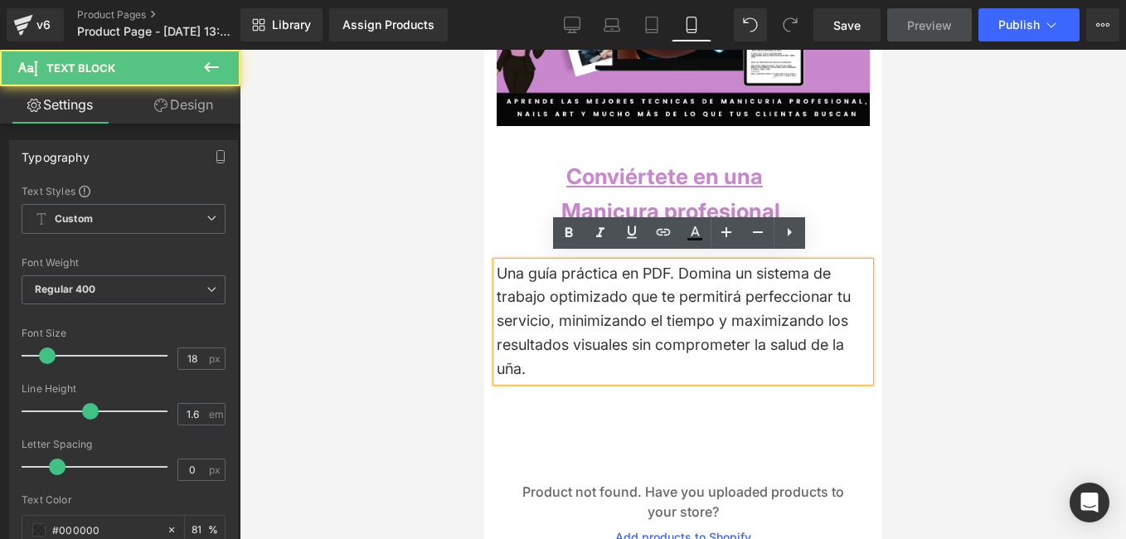
click at [637, 360] on div "Una guía práctica en PDF. Domina un sistema de trabajo optimizado que te permit…" at bounding box center [682, 321] width 373 height 119
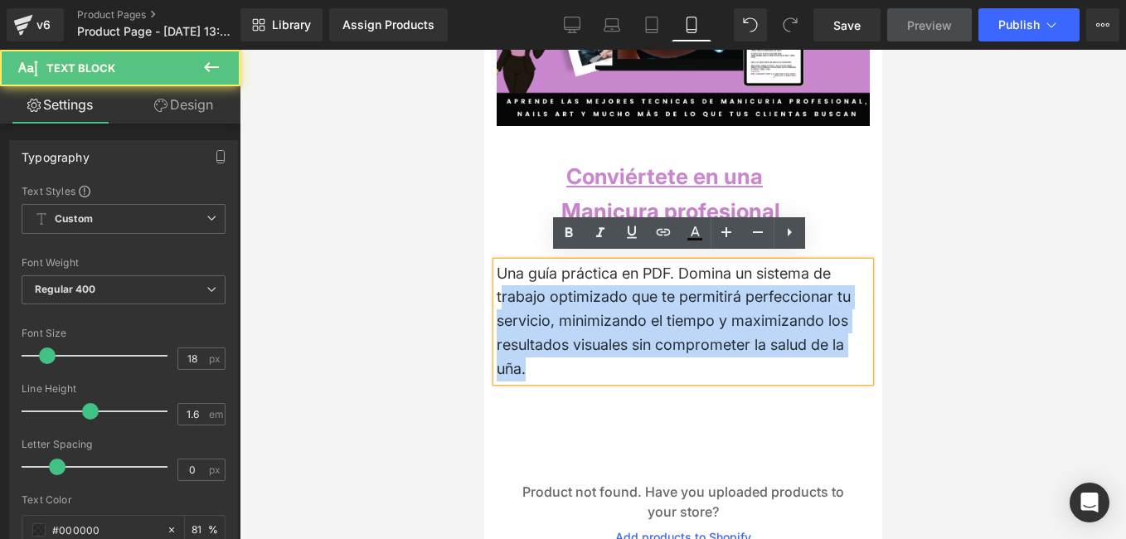
click at [501, 289] on div "Una guía práctica en PDF. Domina un sistema de trabajo optimizado que te permit…" at bounding box center [682, 321] width 373 height 119
click at [621, 362] on div "Una guía práctica en PDF. Domina un sistema de trabajo optimizado que te permit…" at bounding box center [682, 321] width 373 height 119
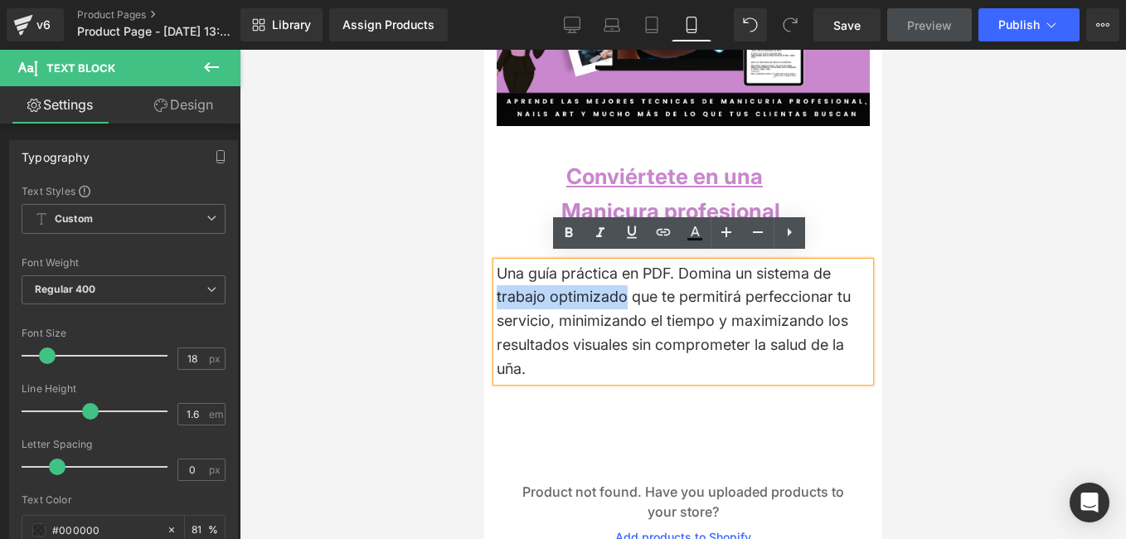
drag, startPoint x: 618, startPoint y: 290, endPoint x: 498, endPoint y: 282, distance: 120.5
click at [498, 282] on div "Una guía práctica en PDF. Domina un sistema de trabajo optimizado que te permit…" at bounding box center [682, 321] width 373 height 119
click at [693, 233] on icon at bounding box center [695, 231] width 9 height 10
type input "#000000"
type input "81"
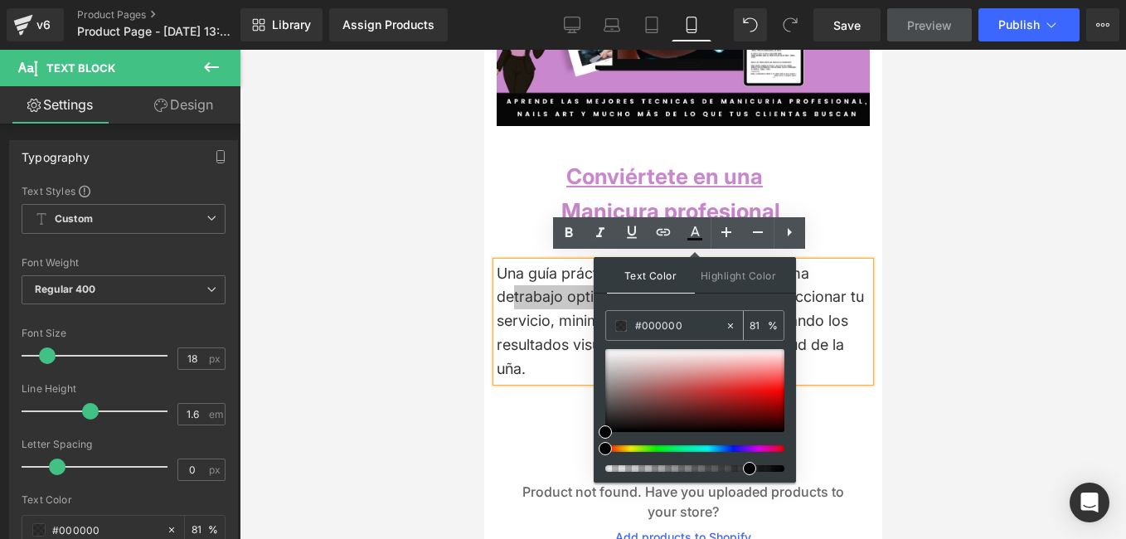
click at [686, 328] on input "#000000" at bounding box center [680, 326] width 90 height 18
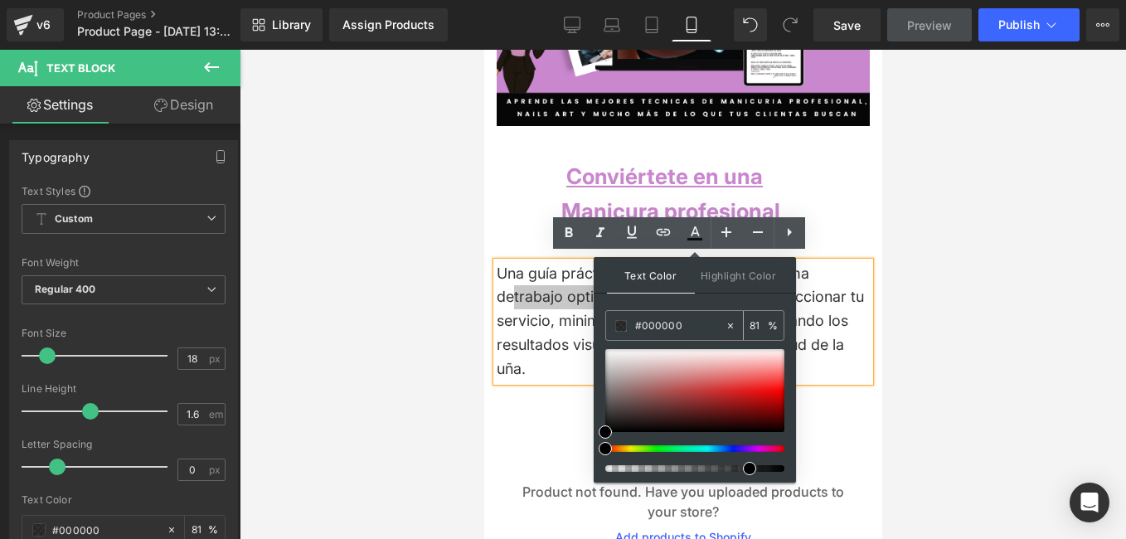
click at [686, 328] on input "#000000" at bounding box center [680, 326] width 90 height 18
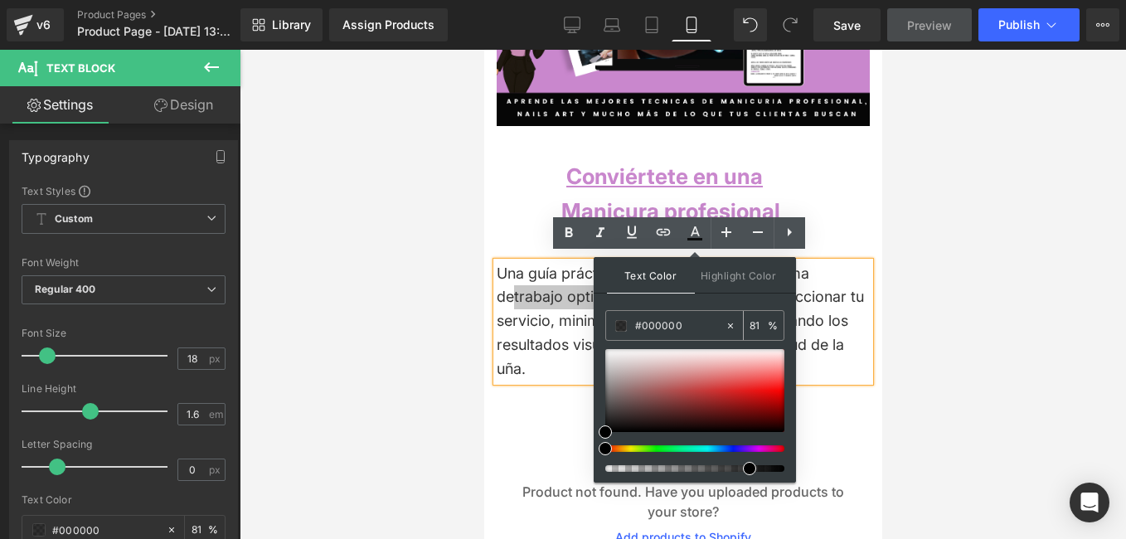
click at [686, 328] on input "#000000" at bounding box center [680, 326] width 90 height 18
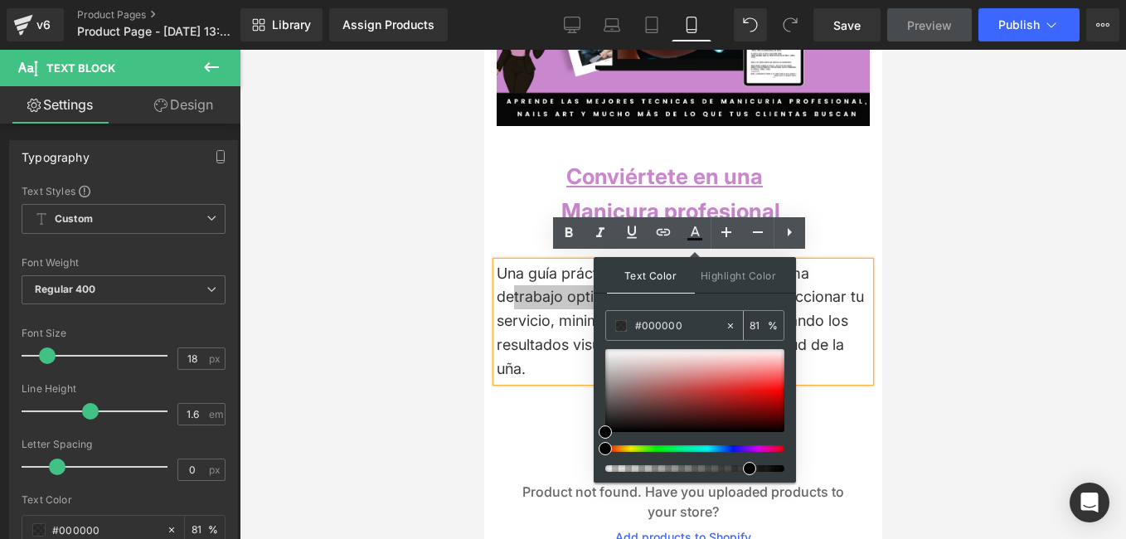
type input "#C"
type input "0"
type input "#C98"
type input "100"
type input "#C987"
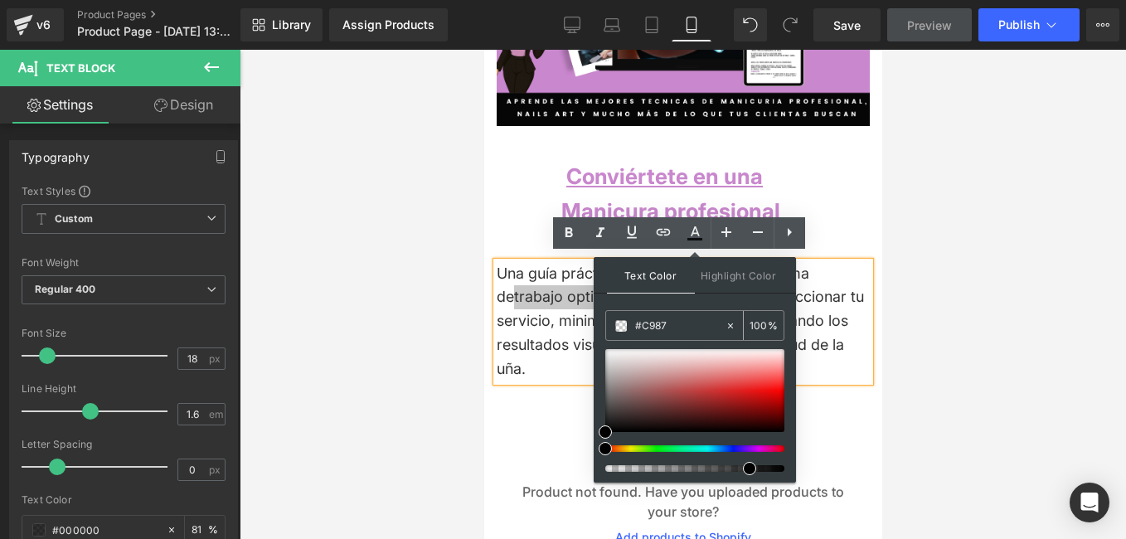
type input "47"
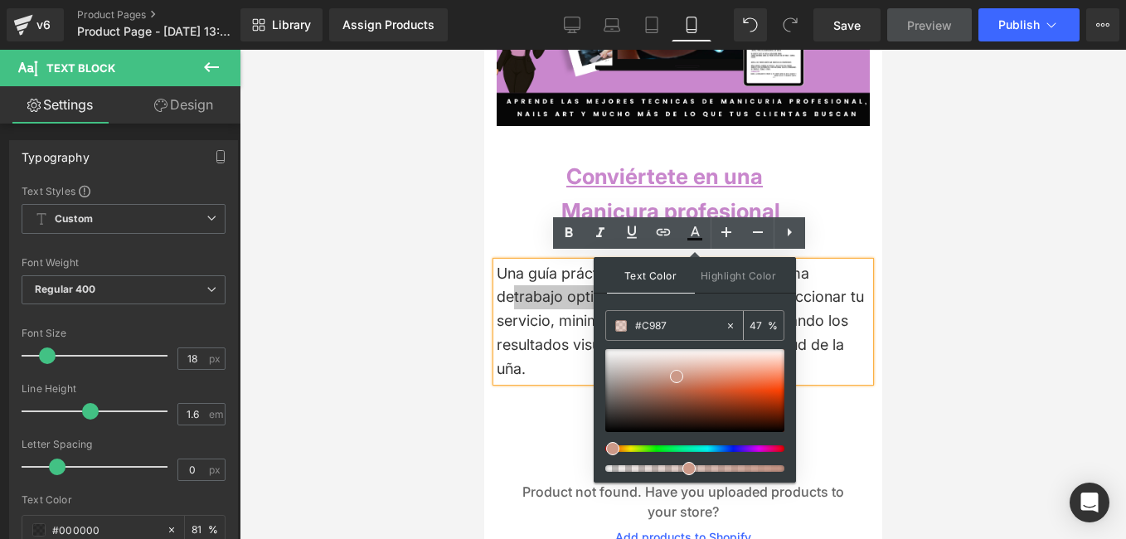
type input "#C987C"
type input "0"
type input "#C987CD"
type input "100"
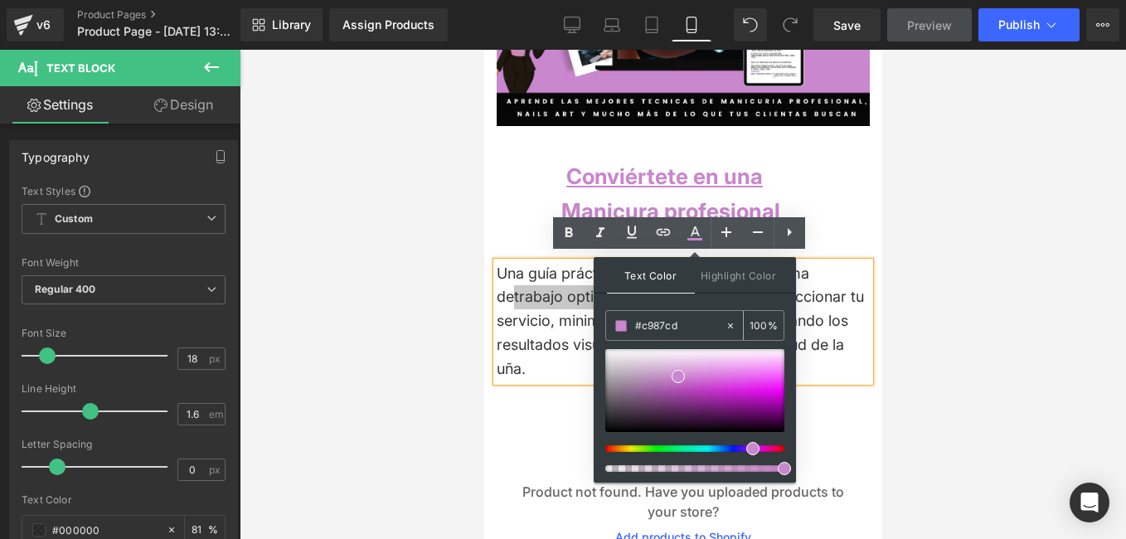
click at [773, 318] on div "100 %" at bounding box center [764, 325] width 40 height 29
click at [869, 406] on div "Product not found. Have you uploaded products to your store? Add products to Sh…" at bounding box center [683, 514] width 398 height 249
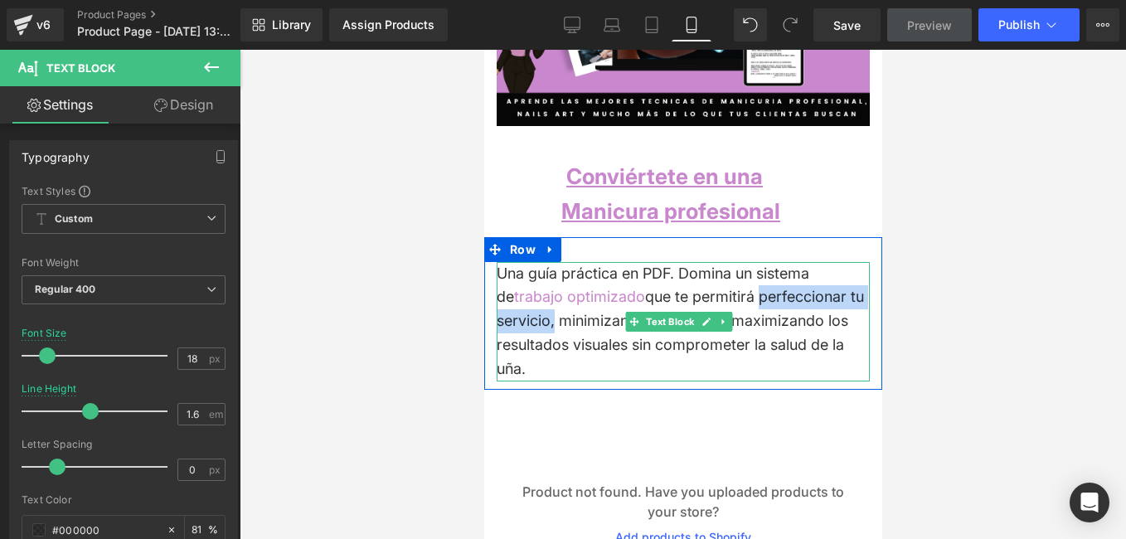
drag, startPoint x: 727, startPoint y: 292, endPoint x: 547, endPoint y: 317, distance: 180.9
click at [547, 317] on div "Una guía práctica en PDF. Domina un sistema de trabajo optimizado que te permit…" at bounding box center [682, 321] width 373 height 119
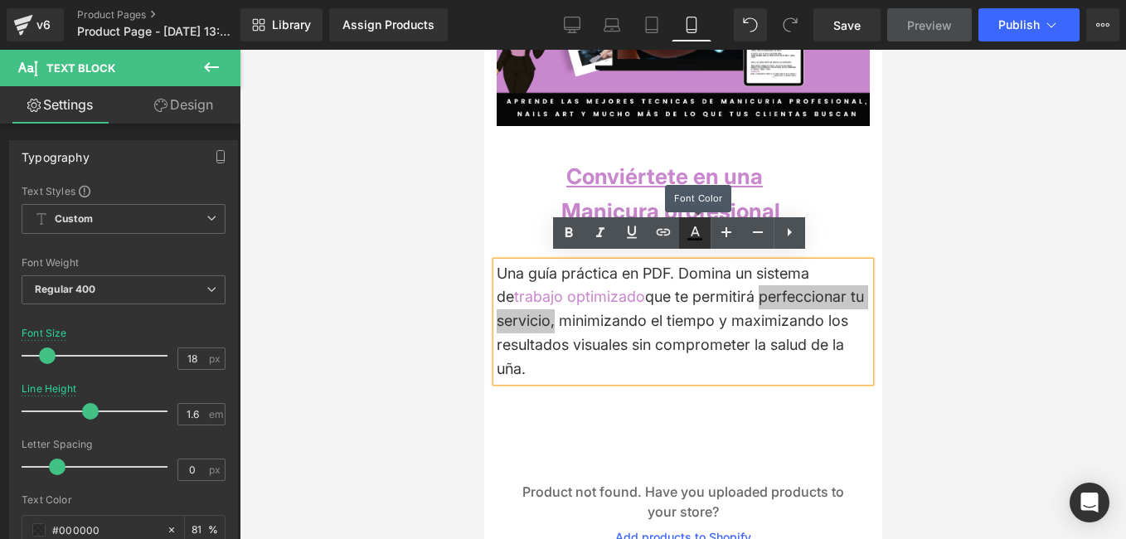
drag, startPoint x: 211, startPoint y: 200, endPoint x: 696, endPoint y: 245, distance: 486.4
click at [696, 245] on link at bounding box center [695, 233] width 32 height 32
type input "#000000"
type input "81"
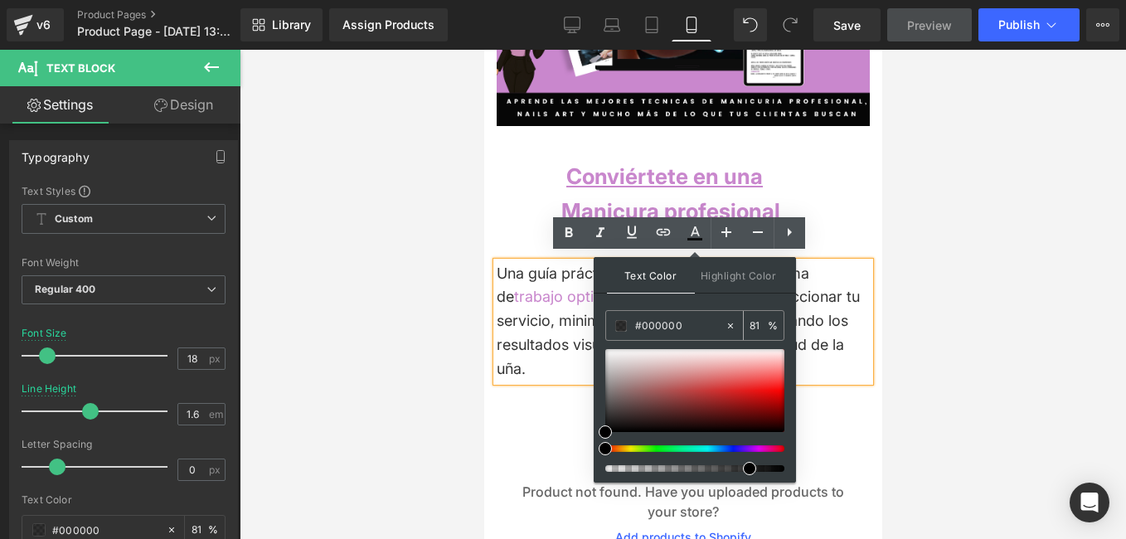
click at [685, 328] on input "#000000" at bounding box center [680, 326] width 90 height 18
type input "#C"
type input "0"
type input "#C98"
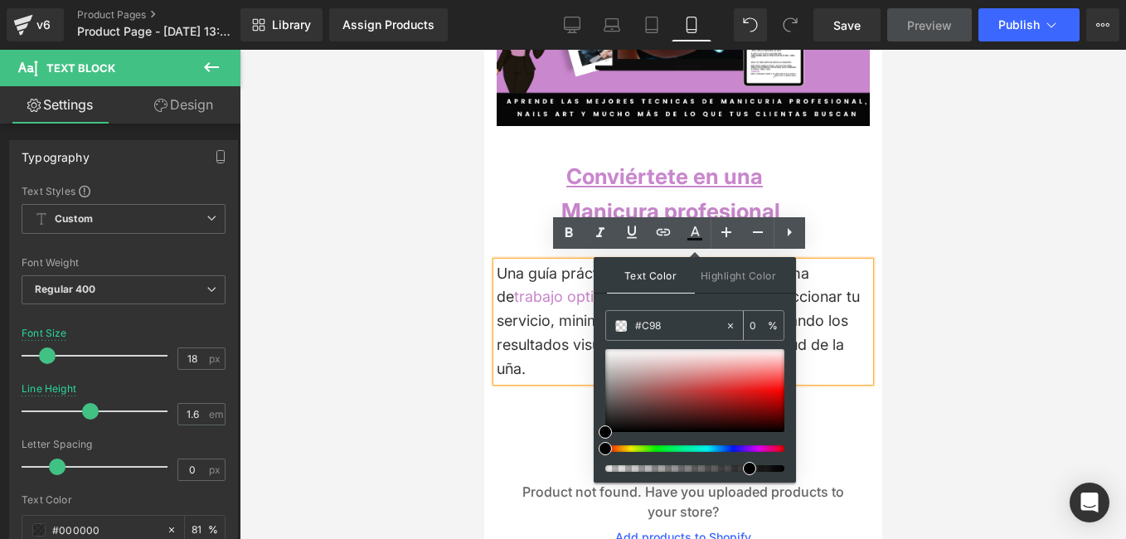
type input "100"
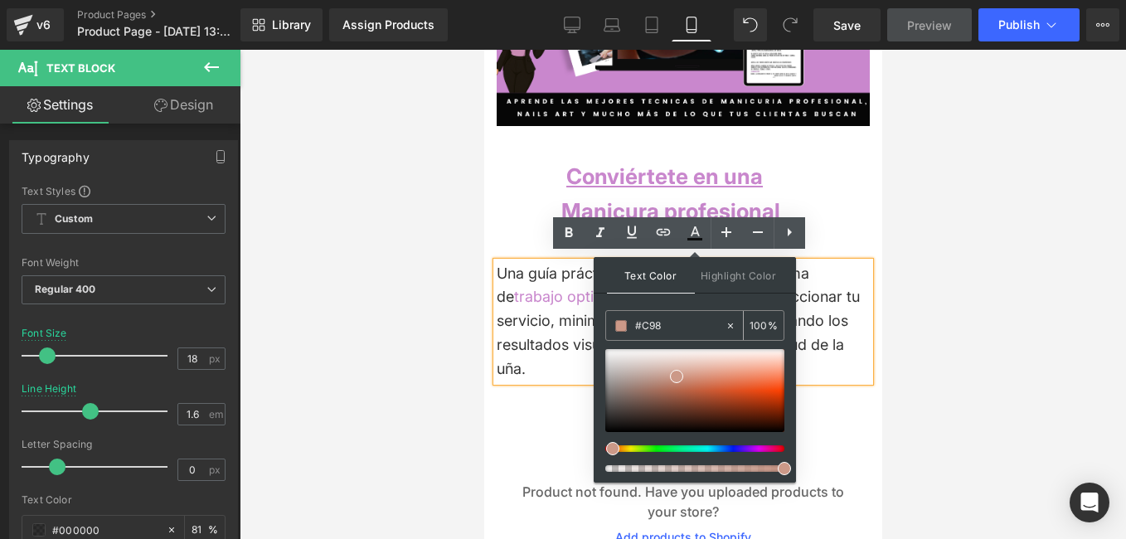
type input "#C987"
type input "47"
type input "#C987C"
type input "0"
type input "#C987CD"
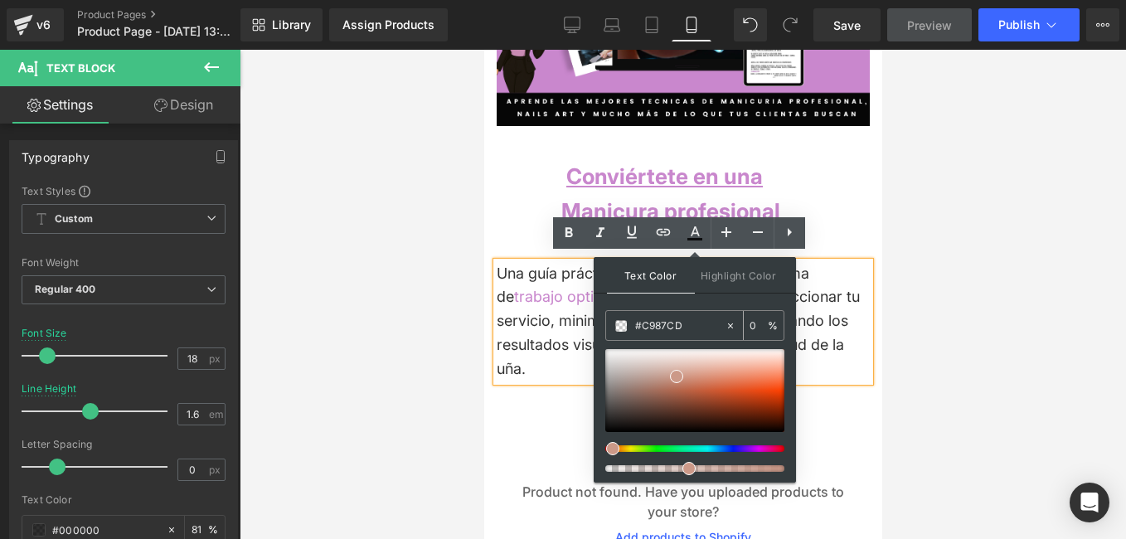
type input "100"
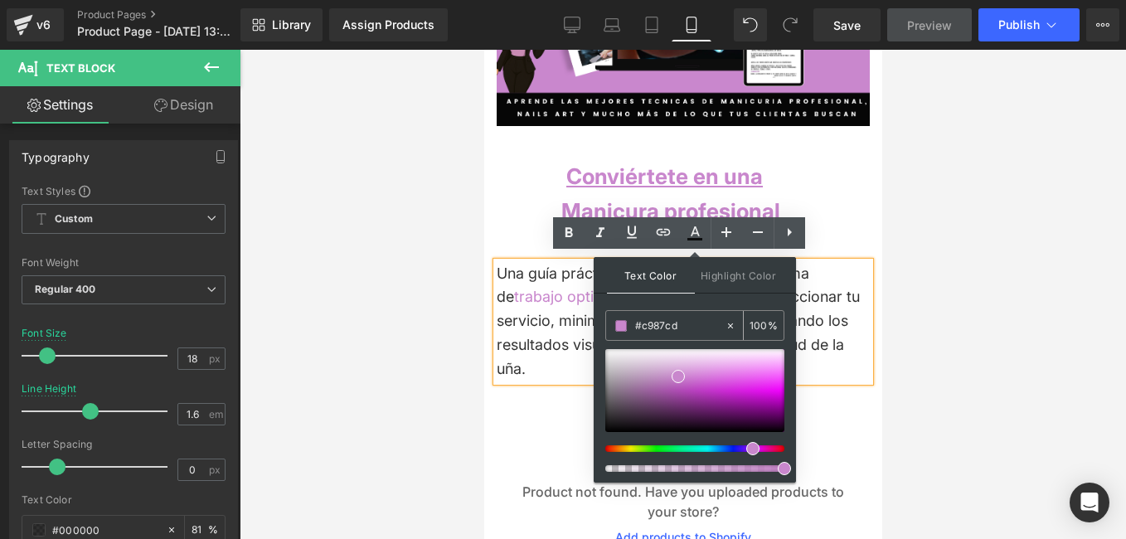
click at [761, 316] on input "100" at bounding box center [759, 325] width 18 height 18
drag, startPoint x: 409, startPoint y: 368, endPoint x: 410, endPoint y: 360, distance: 8.3
click at [410, 367] on div at bounding box center [683, 294] width 887 height 489
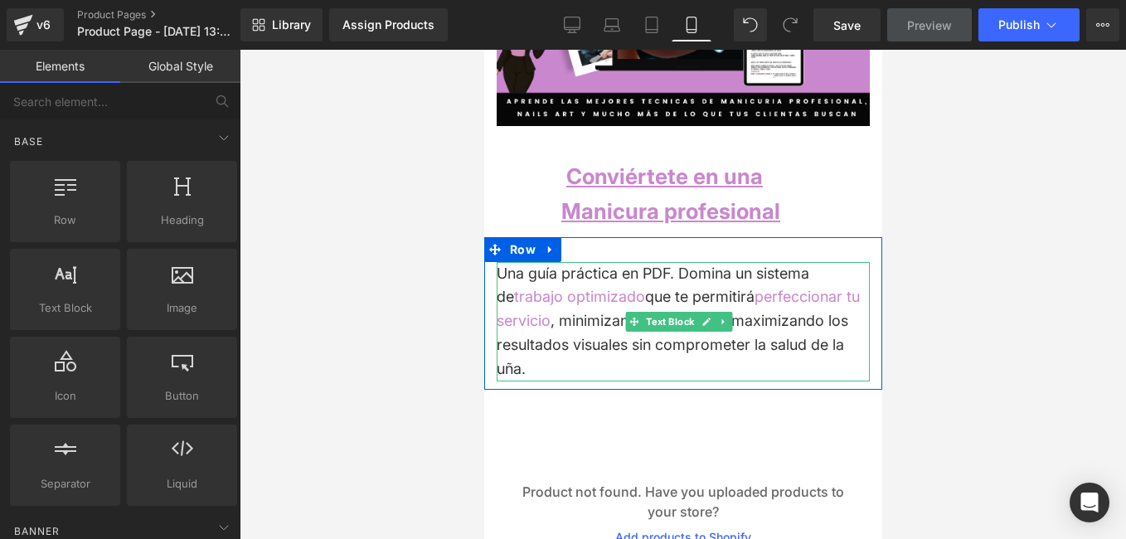
click at [554, 316] on div "Una guía práctica en PDF. Domina un sistema de trabajo optimizado que te permit…" at bounding box center [682, 321] width 373 height 119
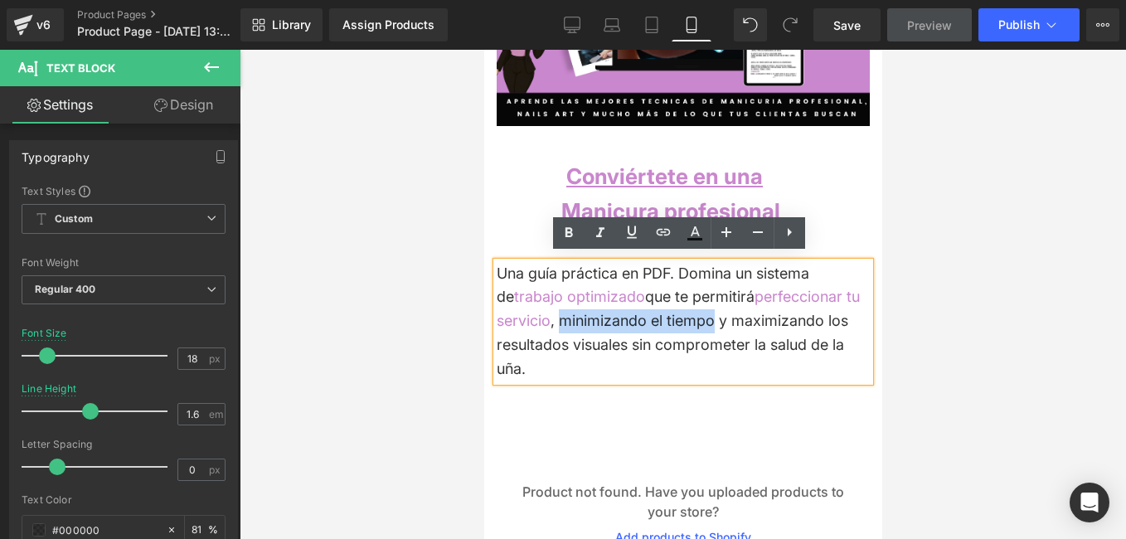
drag, startPoint x: 554, startPoint y: 316, endPoint x: 677, endPoint y: 317, distance: 122.8
click at [677, 317] on div "Una guía práctica en PDF. Domina un sistema de trabajo optimizado que te permit…" at bounding box center [682, 321] width 373 height 119
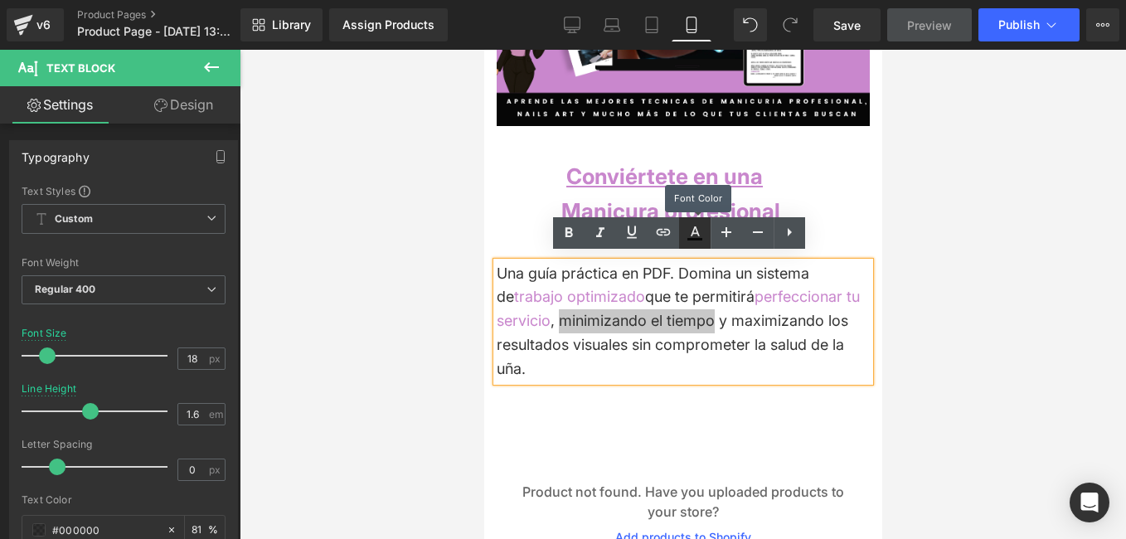
click at [697, 244] on link at bounding box center [695, 233] width 32 height 32
type input "#000000"
type input "81"
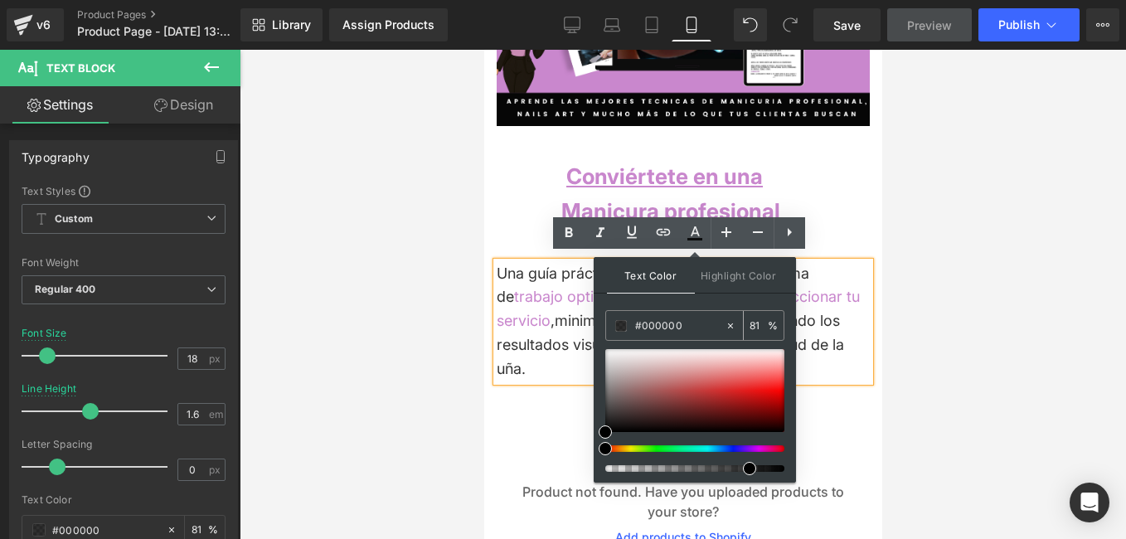
click at [679, 328] on input "#000000" at bounding box center [680, 326] width 90 height 18
click at [680, 328] on input "#000000" at bounding box center [680, 326] width 90 height 18
type input "#C"
type input "0"
type input "#C998"
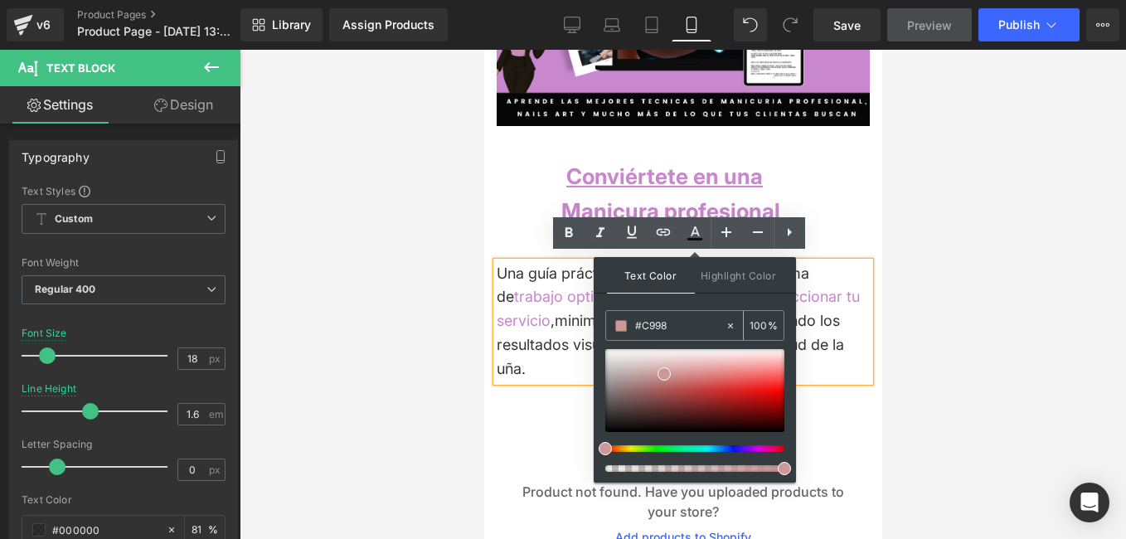
type input "53"
type input "#C9987"
type input "0"
type input "#C9987C"
type input "100"
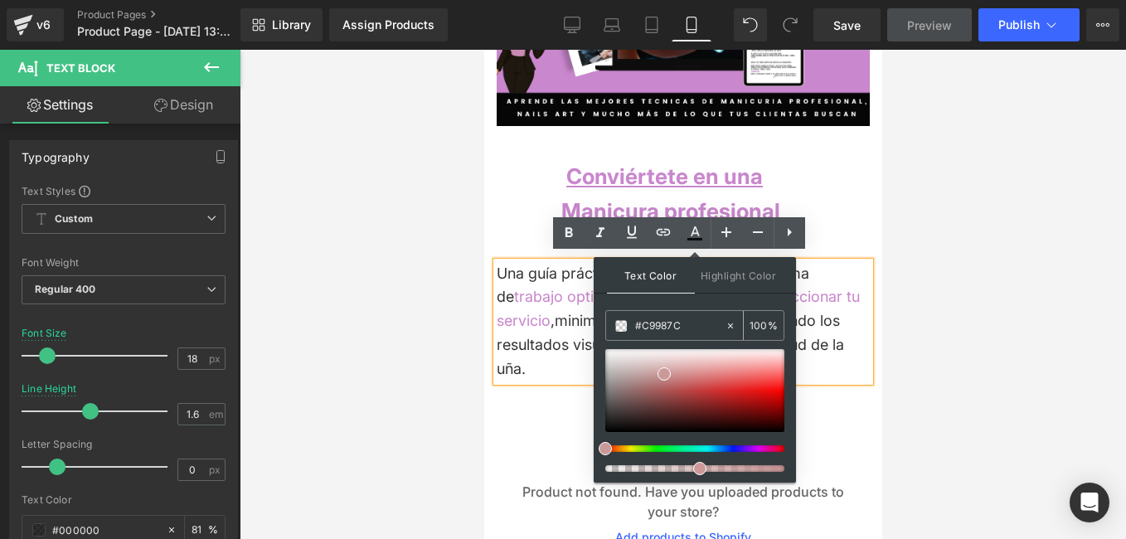
type input "#C9987CD"
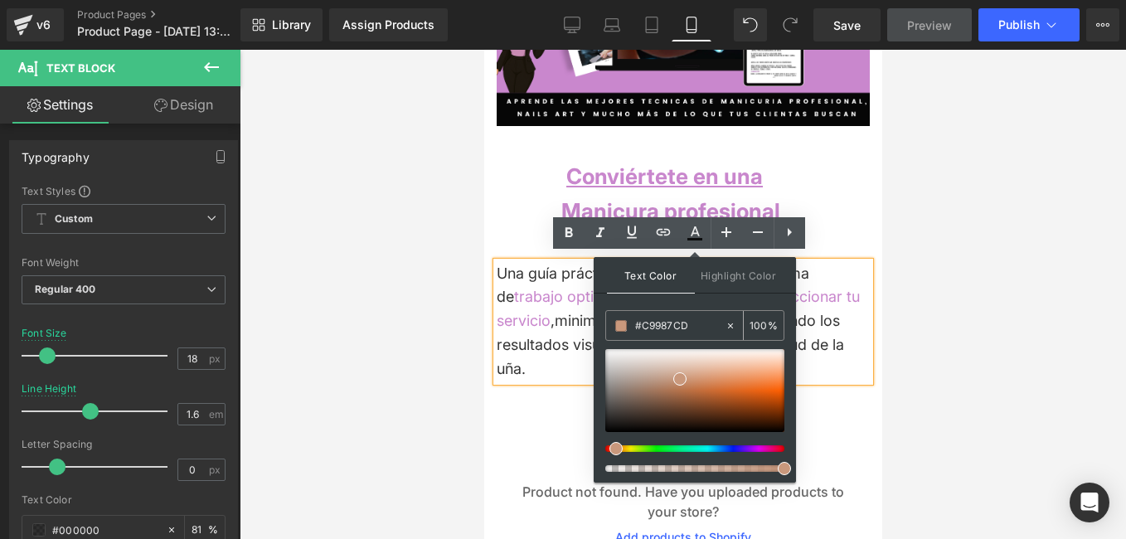
type input "0"
type input "#C987CD"
type input "100"
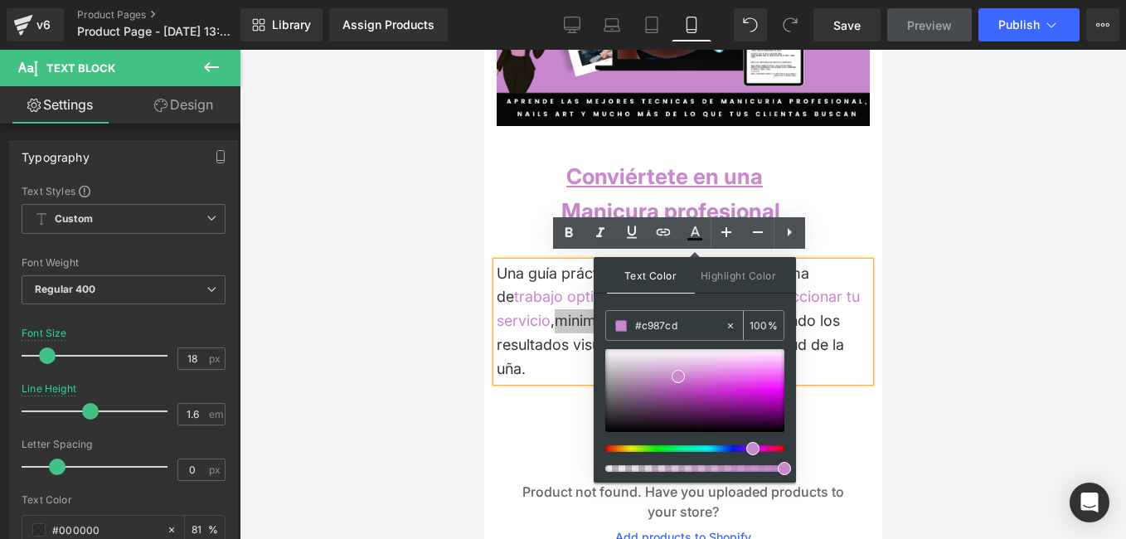
click at [753, 322] on input "100" at bounding box center [759, 325] width 18 height 18
click at [465, 391] on div at bounding box center [683, 294] width 887 height 489
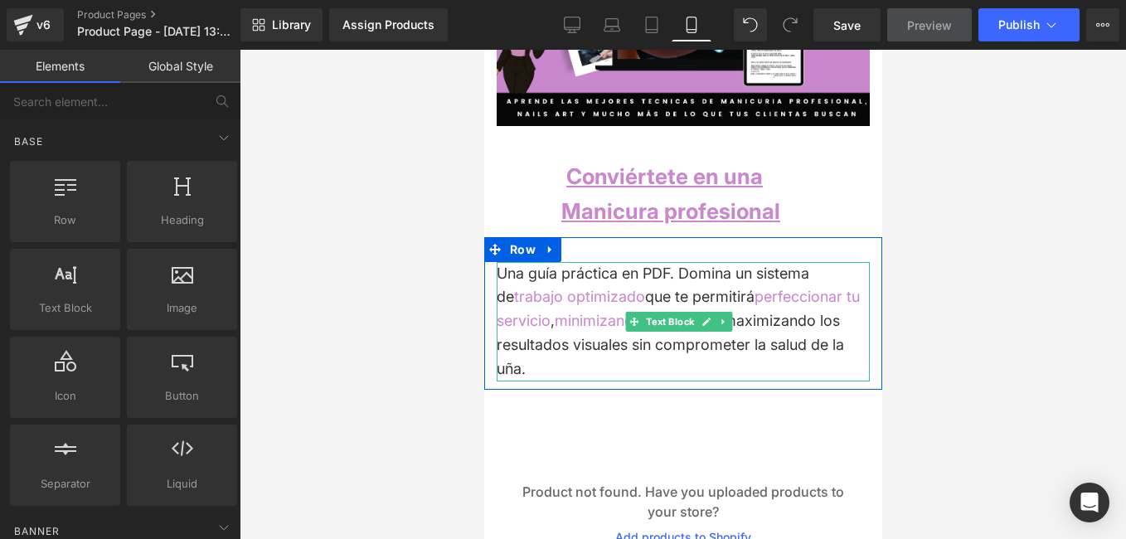
click at [559, 338] on div "Una guía práctica en PDF. Domina un sistema de trabajo optimizado que te permit…" at bounding box center [682, 321] width 373 height 119
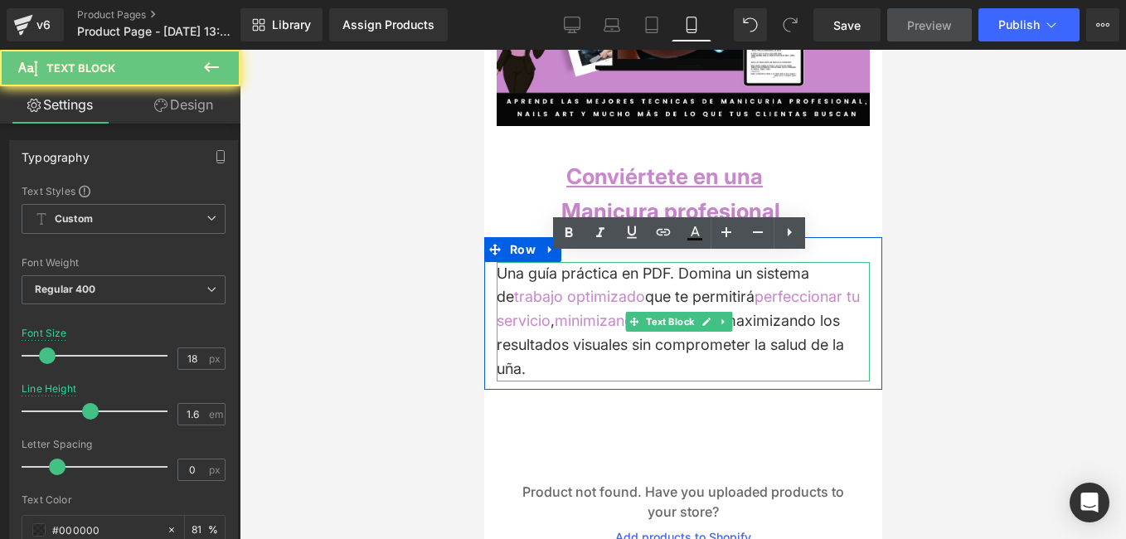
click at [559, 338] on div "Una guía práctica en PDF. Domina un sistema de trabajo optimizado que te permit…" at bounding box center [682, 321] width 373 height 119
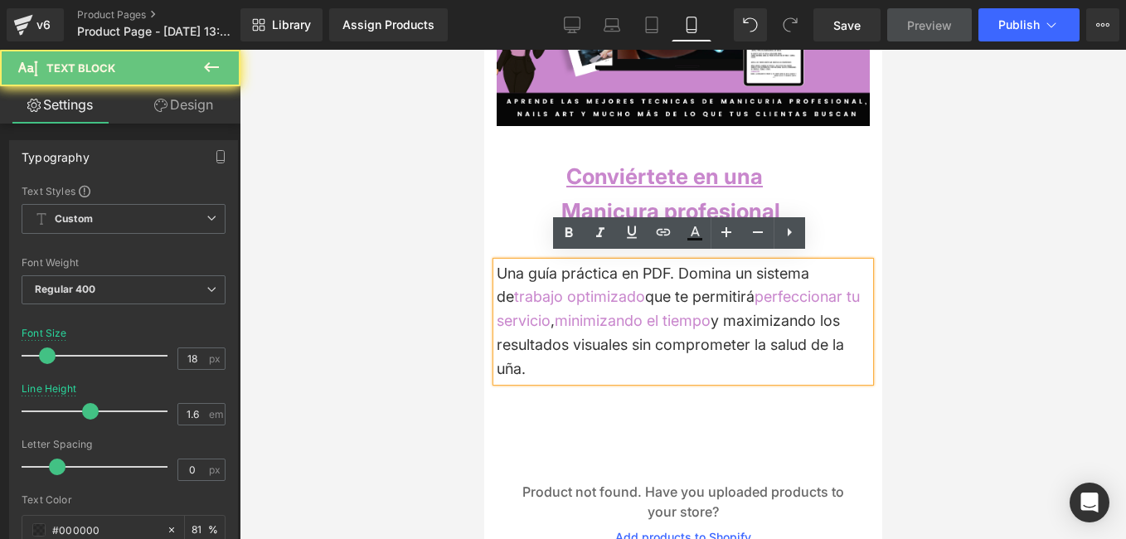
drag, startPoint x: 569, startPoint y: 341, endPoint x: 581, endPoint y: 355, distance: 18.3
click at [570, 340] on div "Una guía práctica en PDF. Domina un sistema de trabajo optimizado que te permit…" at bounding box center [682, 321] width 373 height 119
click at [581, 355] on div "Una guía práctica en PDF. Domina un sistema de trabajo optimizado que te permit…" at bounding box center [682, 321] width 373 height 119
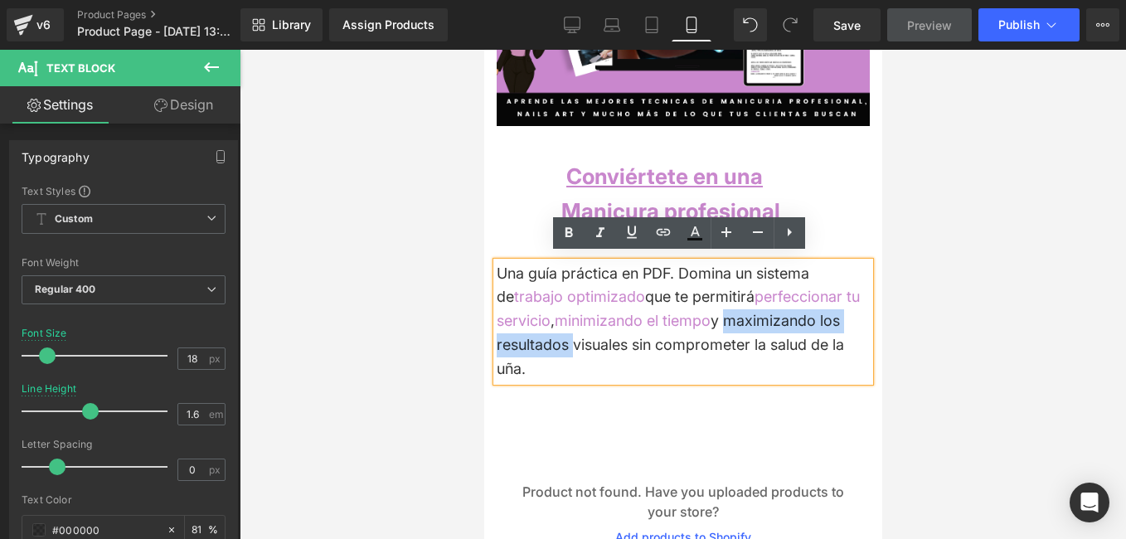
drag, startPoint x: 527, startPoint y: 336, endPoint x: 717, endPoint y: 314, distance: 190.3
click at [717, 314] on div "Una guía práctica en PDF. Domina un sistema de trabajo optimizado que te permit…" at bounding box center [682, 321] width 373 height 119
click at [693, 236] on icon at bounding box center [695, 233] width 20 height 20
type input "#000000"
type input "81"
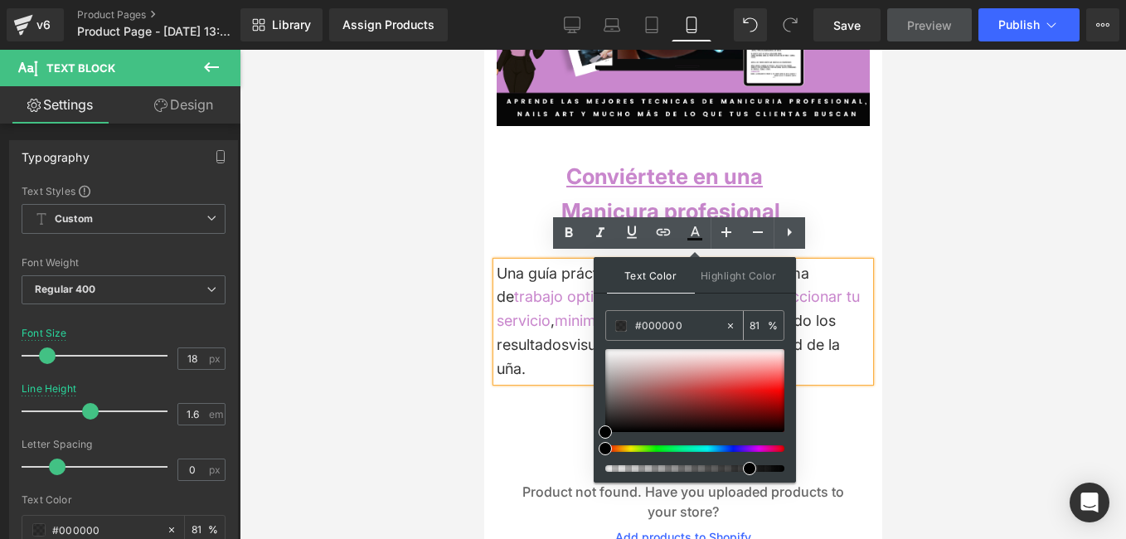
click at [683, 328] on input "#000000" at bounding box center [680, 326] width 90 height 18
type input "#C"
type input "0"
type input "#C98"
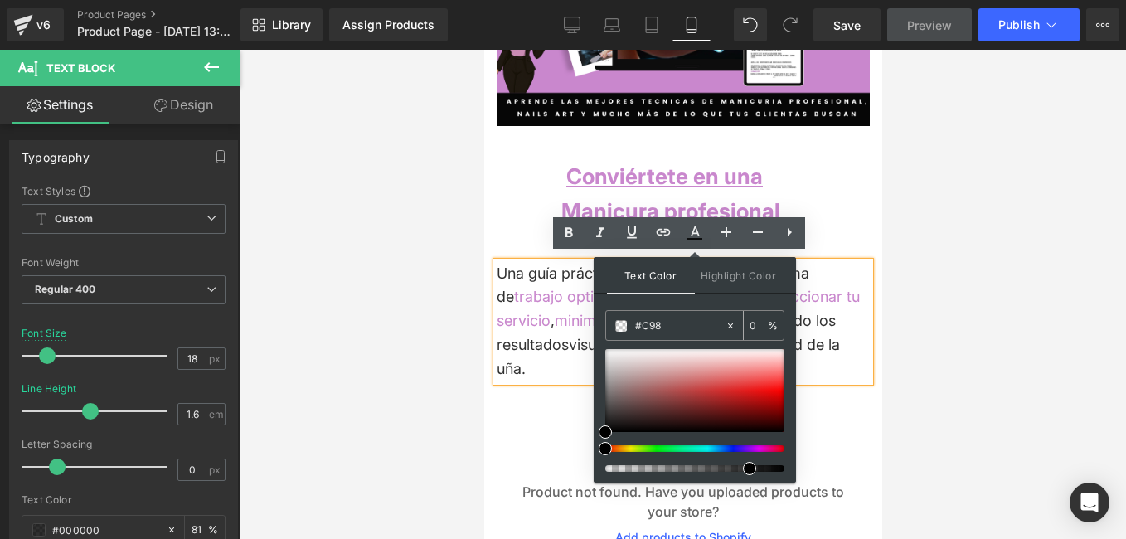
type input "100"
type input "#C987"
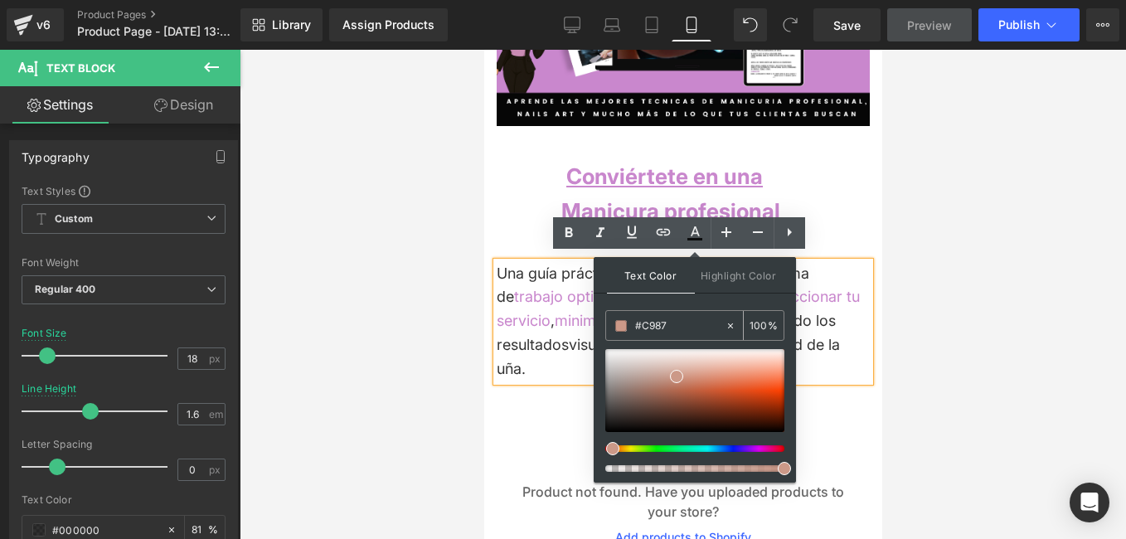
type input "47"
type input "#C987C"
type input "0"
type input "#C987CD"
type input "100"
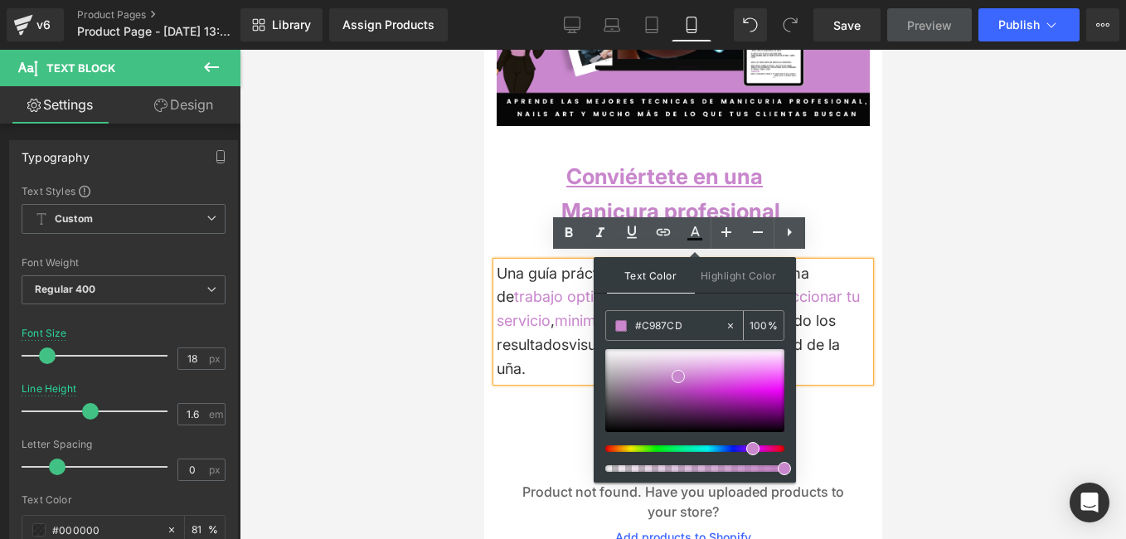
type input "#c987cd"
click at [776, 328] on div "100 %" at bounding box center [764, 325] width 40 height 29
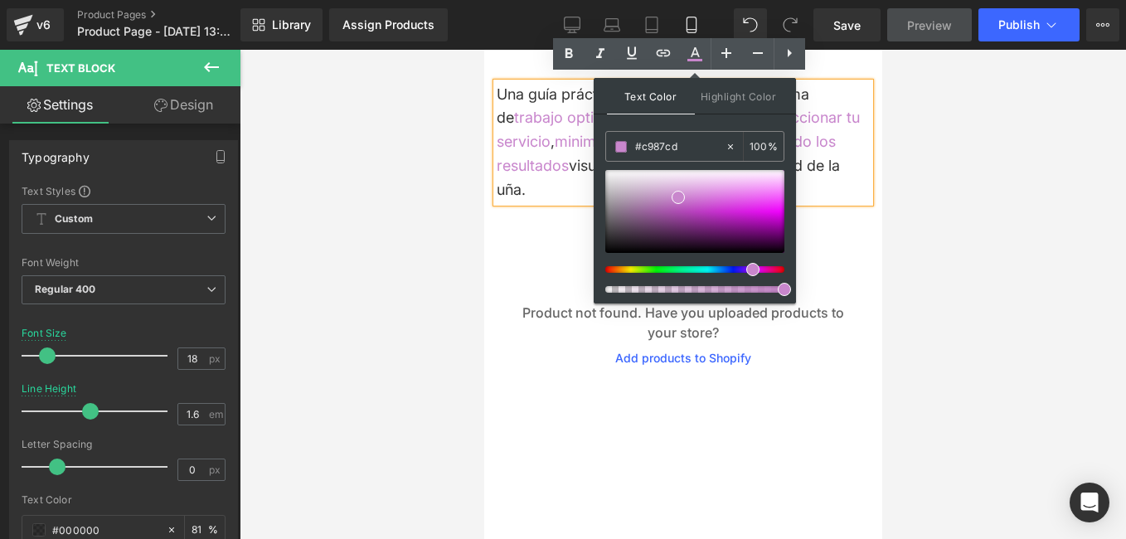
scroll to position [335, 0]
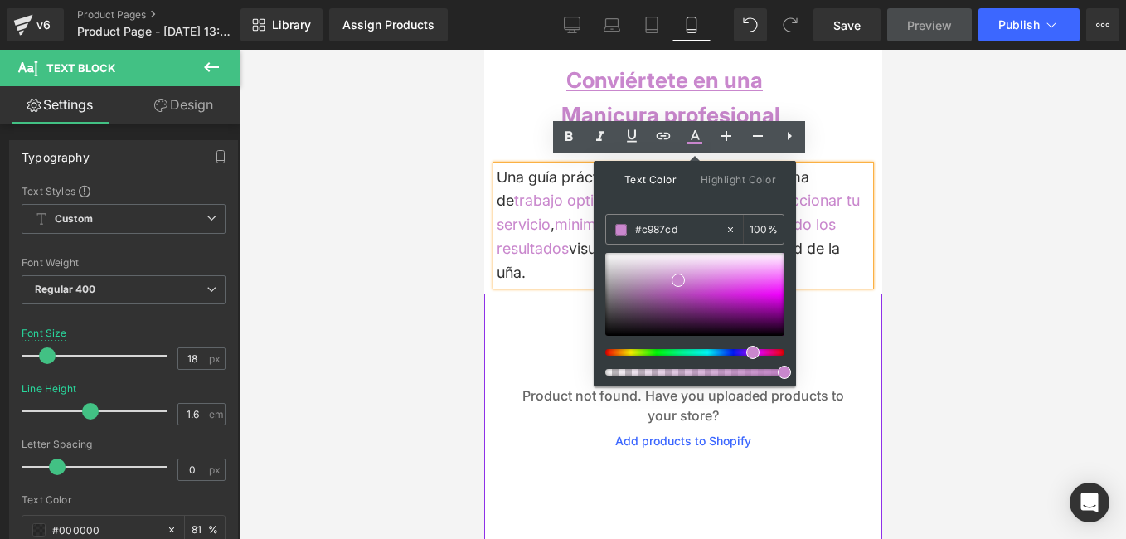
click at [826, 334] on div "Product not found. Have you uploaded products to your store? Add products to Sh…" at bounding box center [683, 417] width 382 height 199
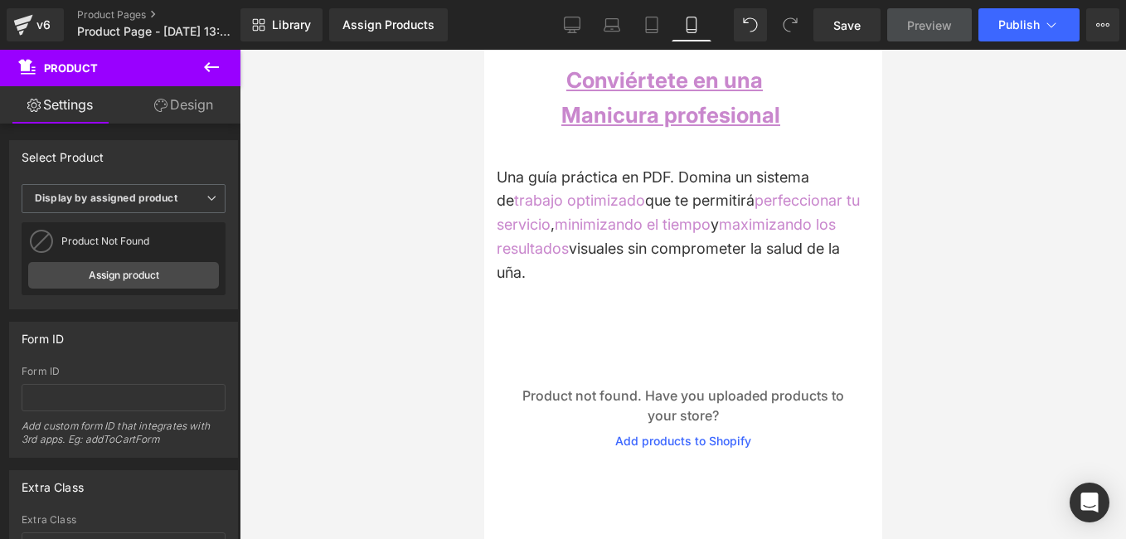
click at [382, 238] on div at bounding box center [683, 294] width 887 height 489
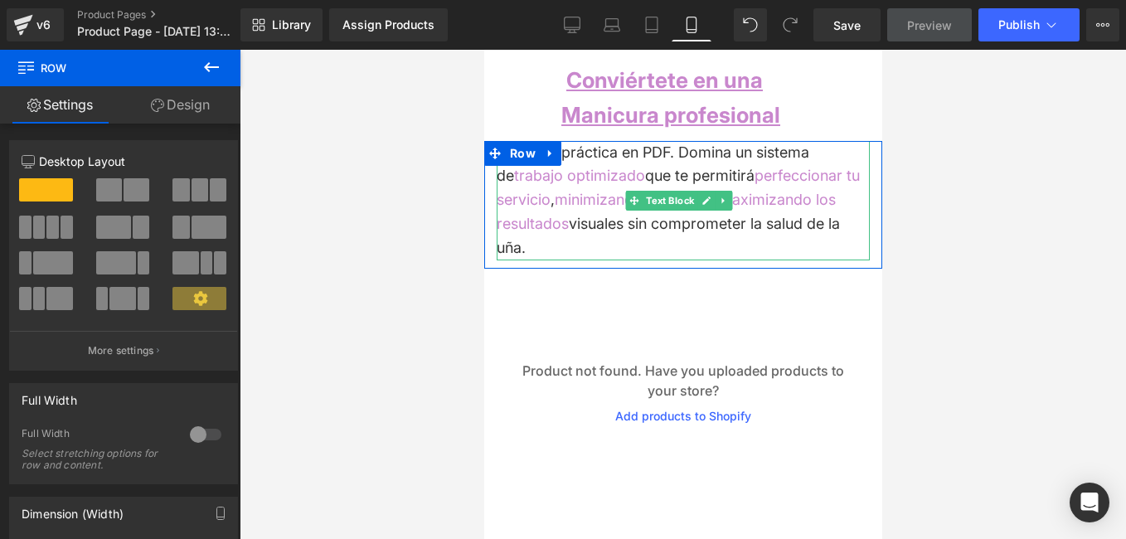
drag, startPoint x: 733, startPoint y: 151, endPoint x: 751, endPoint y: 141, distance: 20.1
click at [757, 141] on div "Una guía práctica en PDF. Domina un sistema de trabajo optimizado que te permit…" at bounding box center [683, 205] width 398 height 128
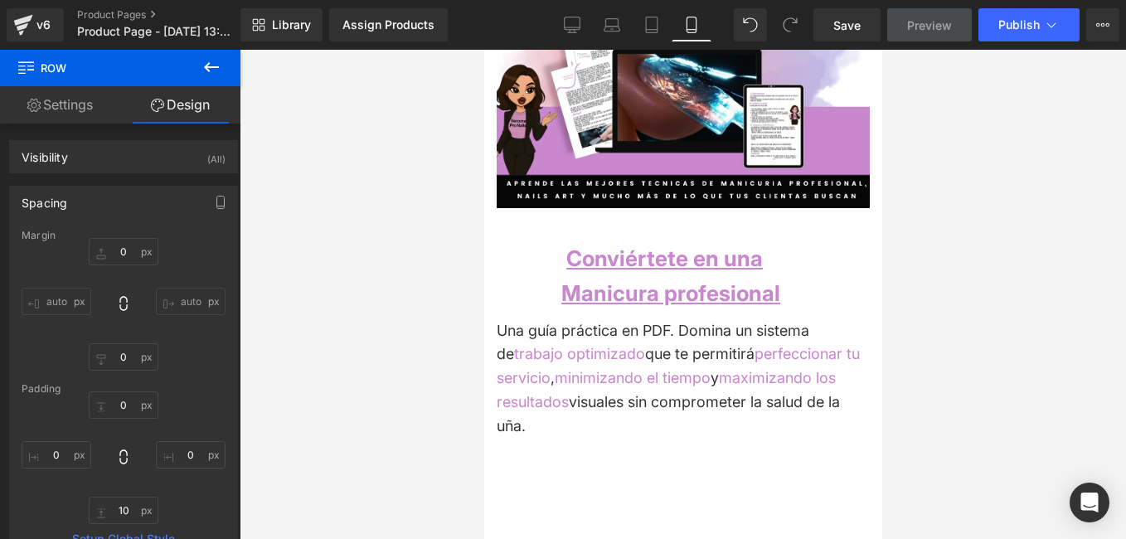
scroll to position [150, 0]
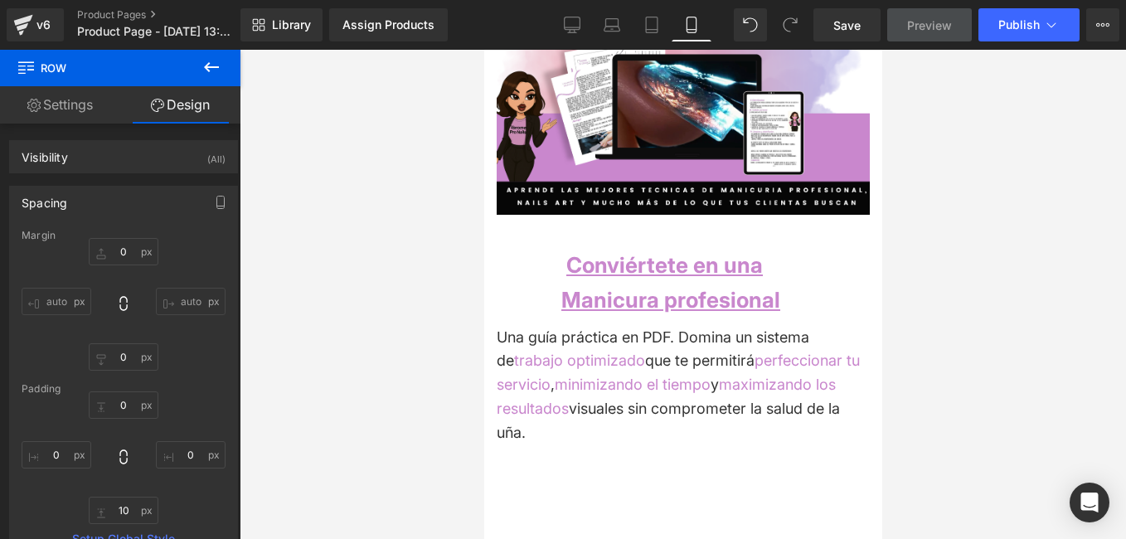
drag, startPoint x: 876, startPoint y: 231, endPoint x: 1373, endPoint y: 217, distance: 497.8
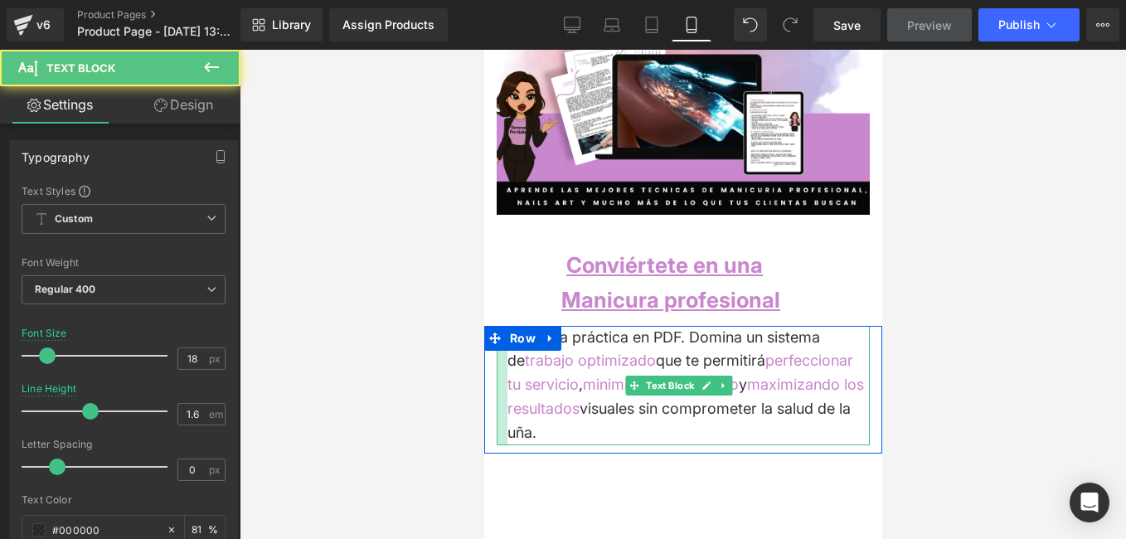
drag, startPoint x: 499, startPoint y: 395, endPoint x: 510, endPoint y: 395, distance: 10.8
click at [510, 395] on div "Una guía práctica en PDF. Domina un sistema de trabajo optimizado que te permit…" at bounding box center [682, 385] width 373 height 119
click at [510, 395] on span "maximizando los resultados" at bounding box center [685, 396] width 357 height 41
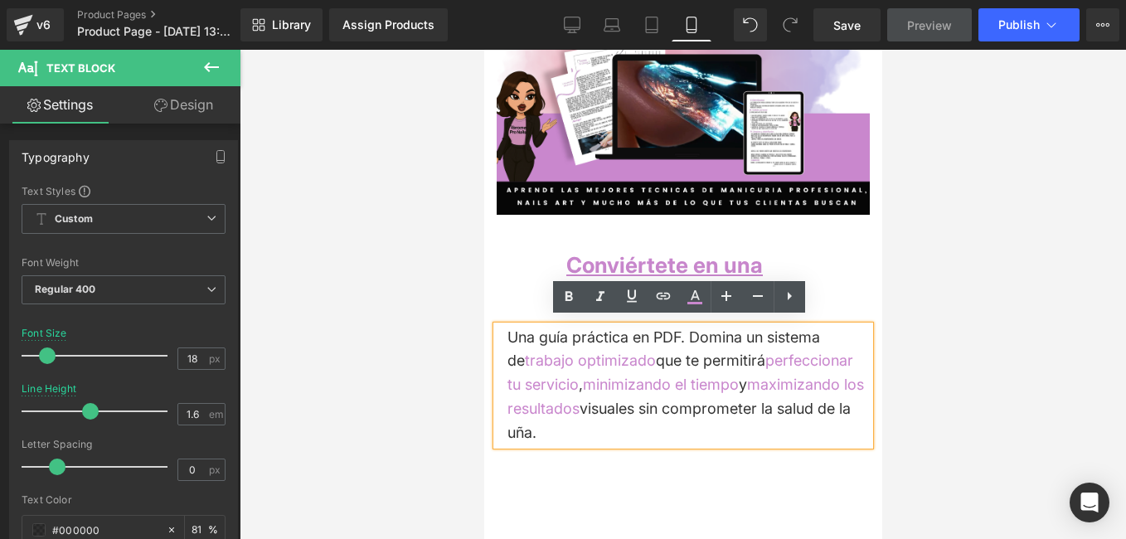
click at [941, 404] on div at bounding box center [683, 294] width 887 height 489
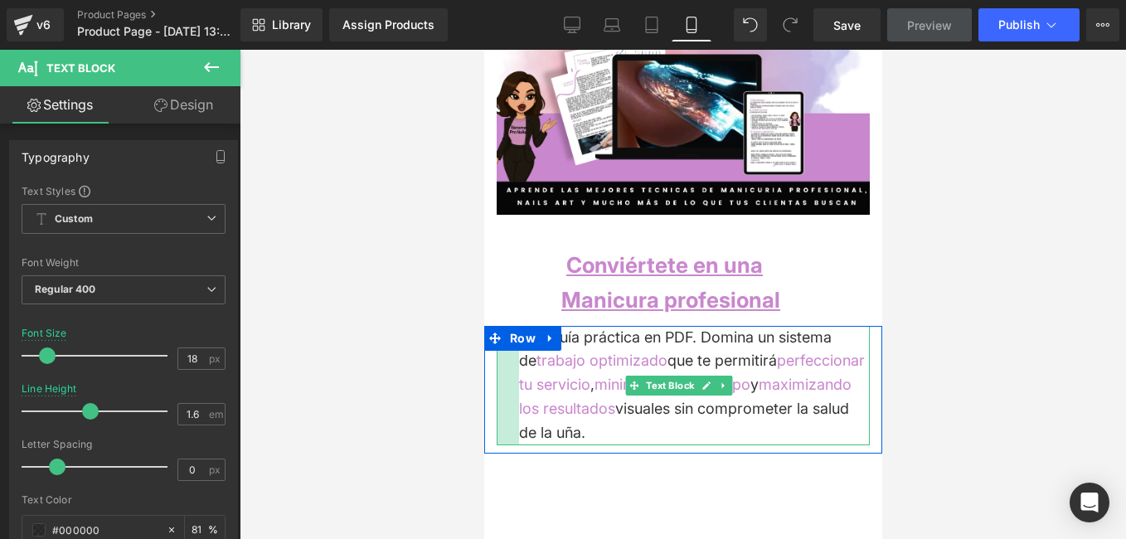
click at [515, 403] on div at bounding box center [507, 385] width 22 height 119
click at [425, 370] on div at bounding box center [683, 294] width 887 height 489
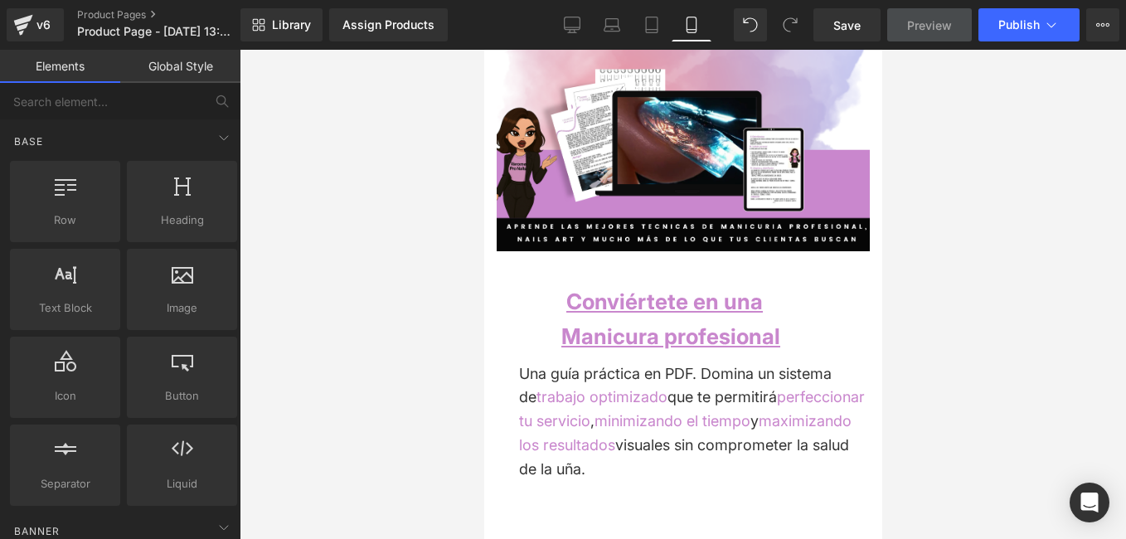
scroll to position [119, 0]
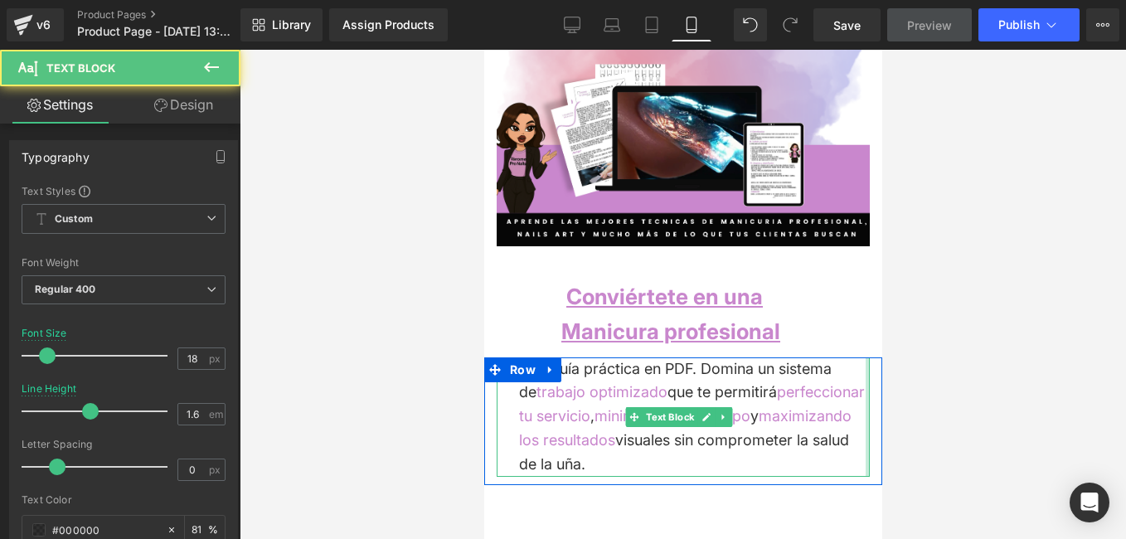
click at [853, 409] on div "Una guía práctica en PDF. Domina un sistema de trabajo optimizado que te permit…" at bounding box center [682, 416] width 373 height 119
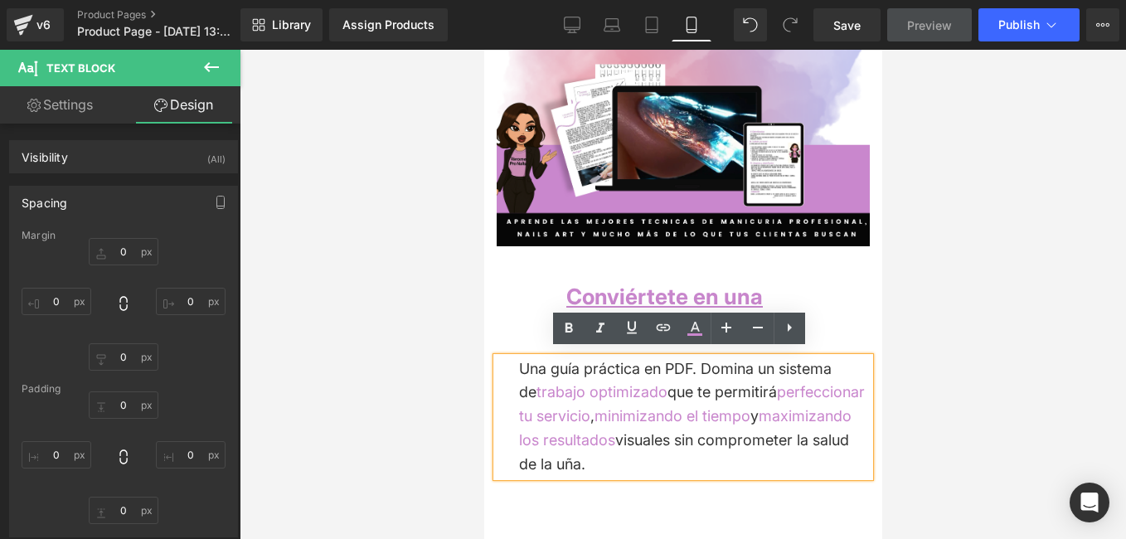
click at [858, 405] on div "Una guía práctica en PDF. Domina un sistema de trabajo optimizado que te permit…" at bounding box center [682, 416] width 373 height 119
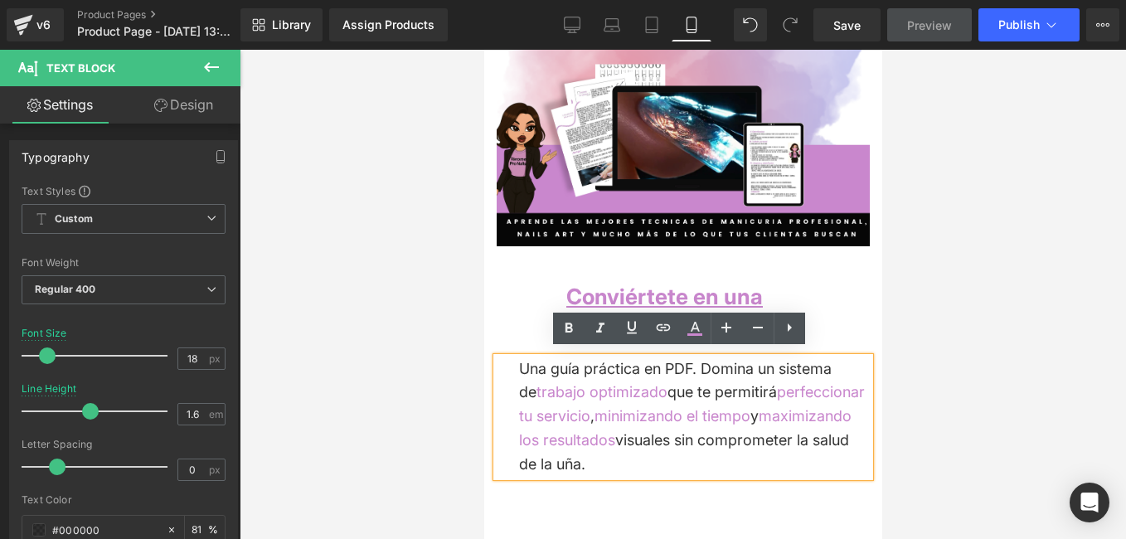
click at [836, 395] on div "Una guía práctica en PDF. Domina un sistema de trabajo optimizado que te permit…" at bounding box center [682, 416] width 373 height 119
click at [776, 456] on div "Una guía práctica en PDF. Domina un sistema de trabajo optimizado que te permit…" at bounding box center [682, 416] width 373 height 119
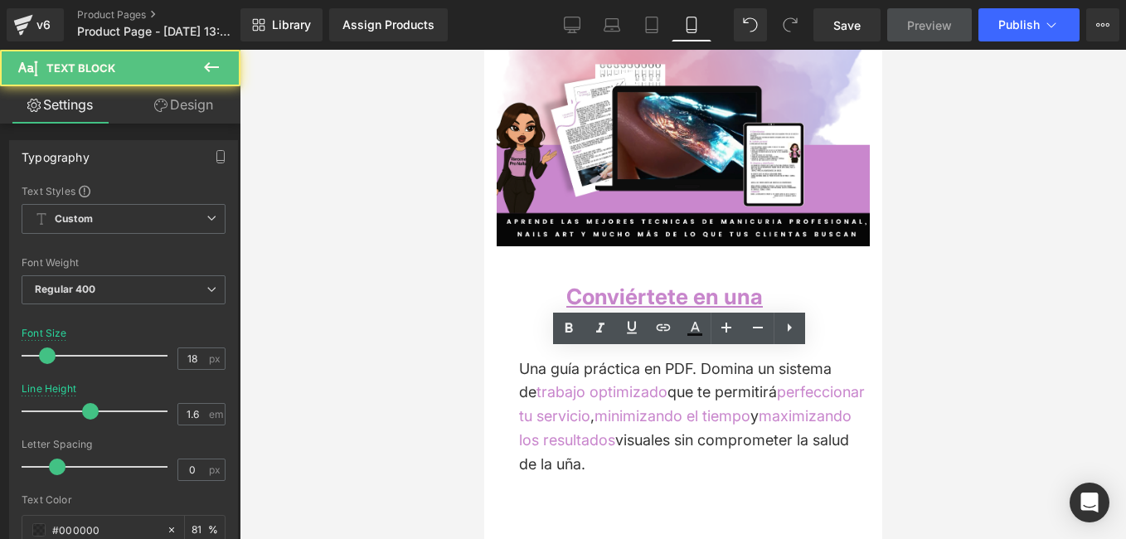
click at [897, 345] on div at bounding box center [683, 294] width 887 height 489
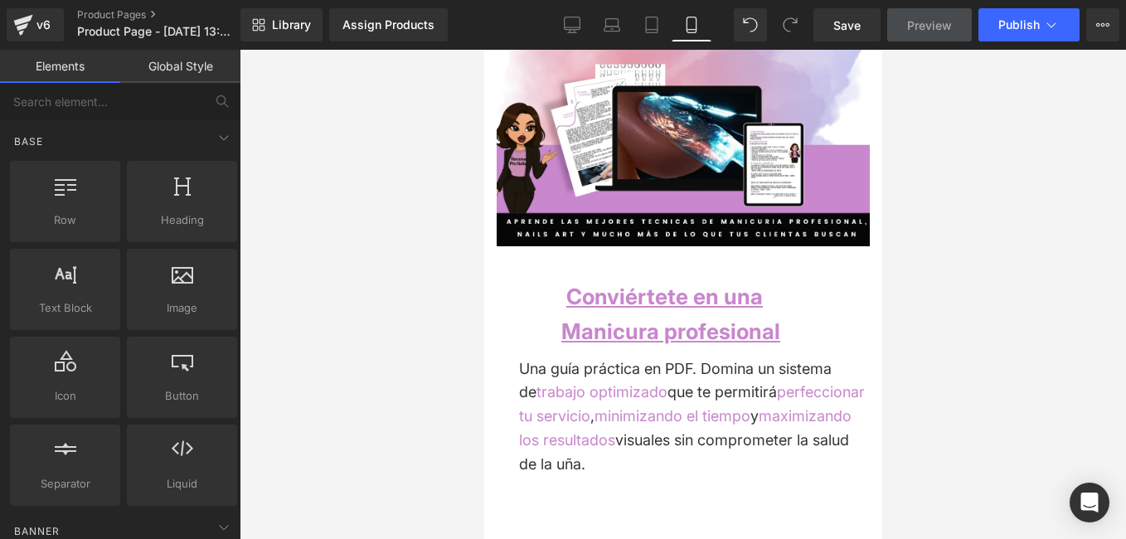
click at [772, 430] on div "Una guía práctica en PDF. Domina un sistema de trabajo optimizado que te permit…" at bounding box center [682, 416] width 373 height 119
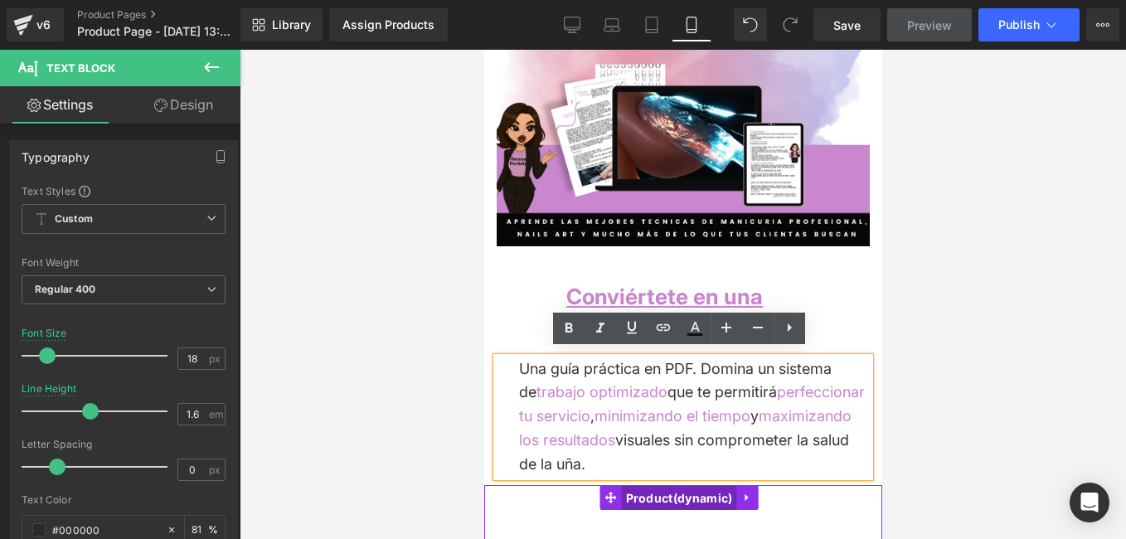
click at [693, 500] on span "Product" at bounding box center [678, 498] width 115 height 25
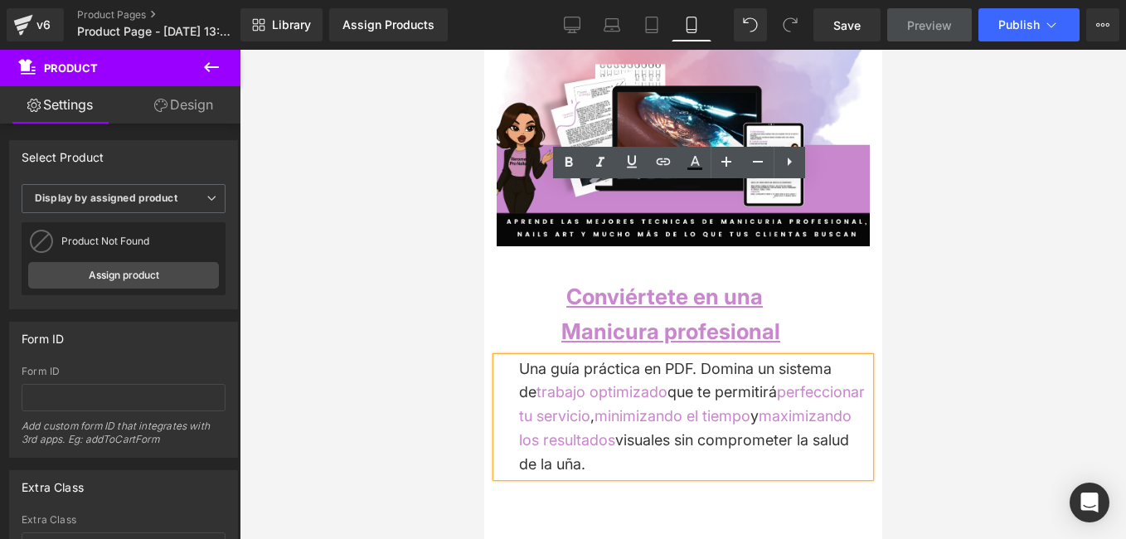
scroll to position [284, 0]
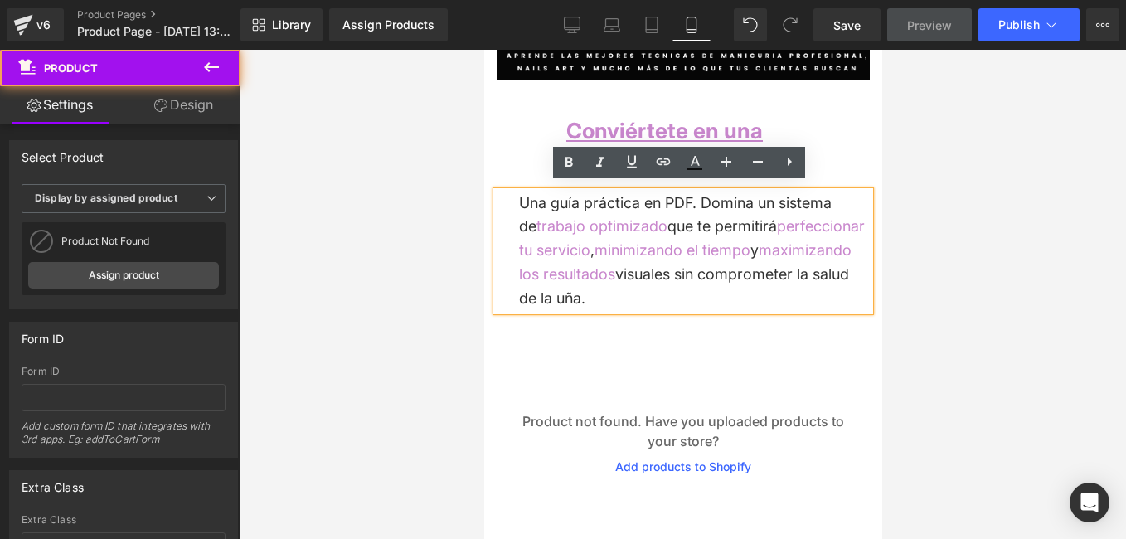
click at [804, 348] on div "Product not found. Have you uploaded products to your store? Add products to Sh…" at bounding box center [683, 443] width 382 height 199
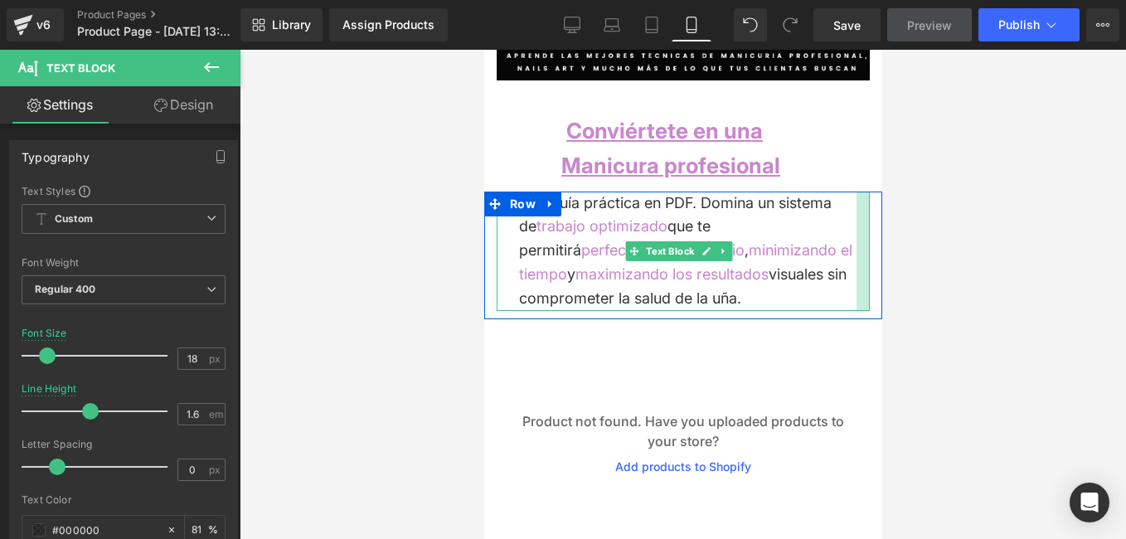
drag, startPoint x: 857, startPoint y: 283, endPoint x: 848, endPoint y: 274, distance: 12.9
click at [856, 274] on div at bounding box center [862, 251] width 13 height 119
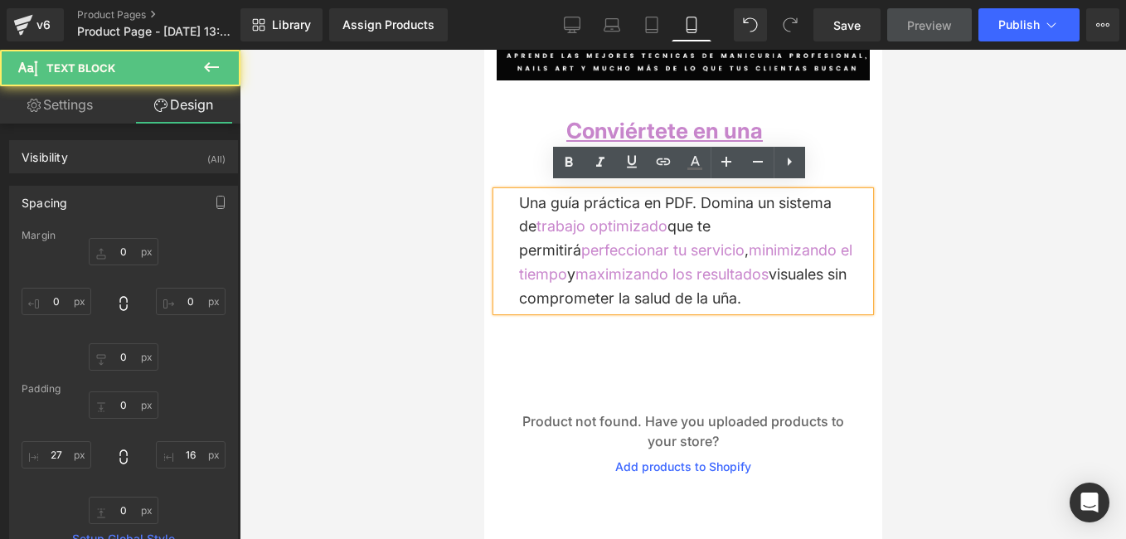
click at [959, 222] on div at bounding box center [683, 294] width 887 height 489
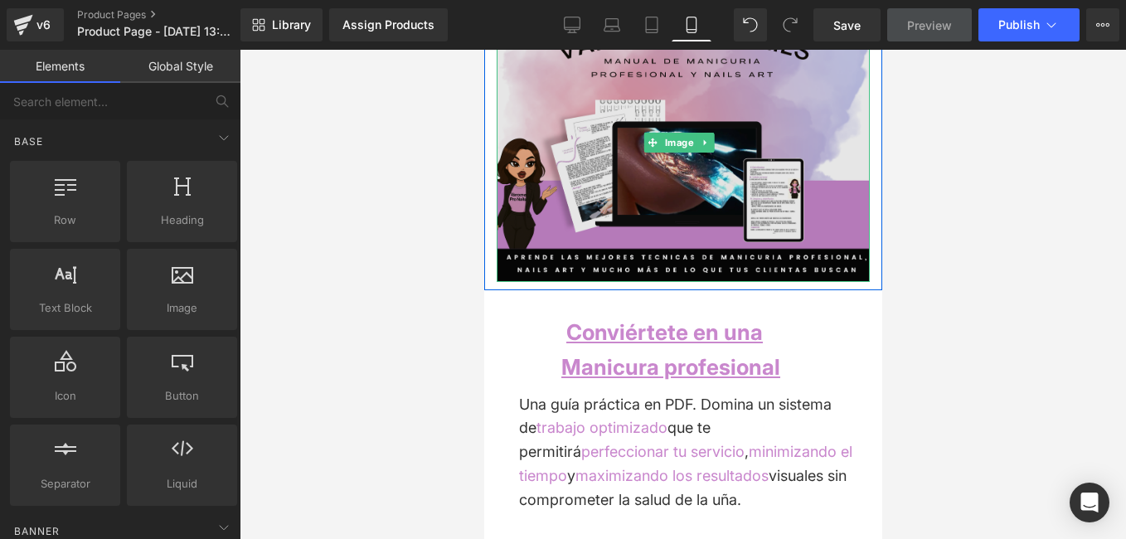
scroll to position [166, 0]
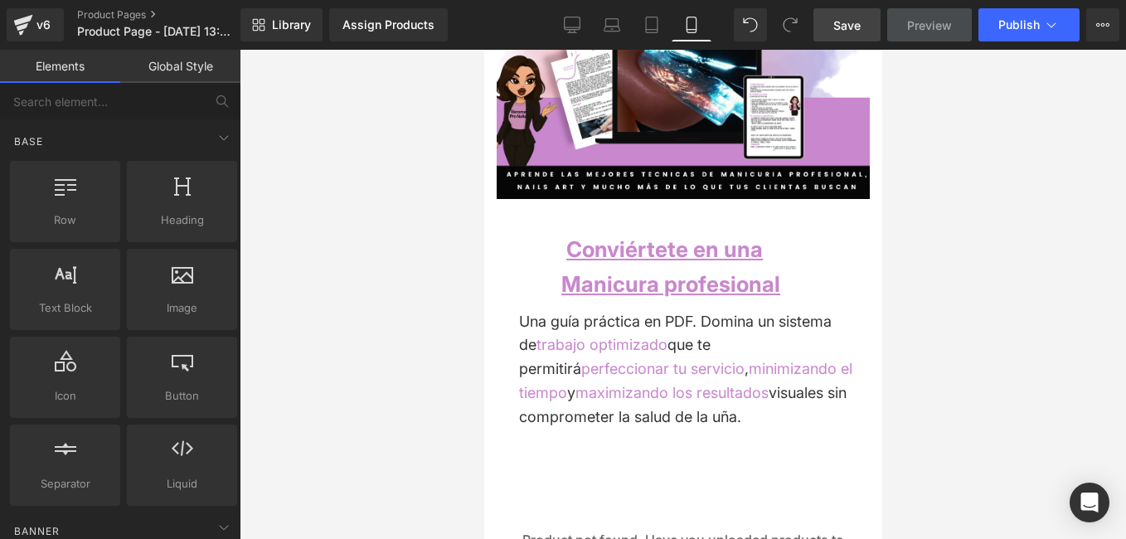
click at [855, 23] on span "Save" at bounding box center [847, 25] width 27 height 17
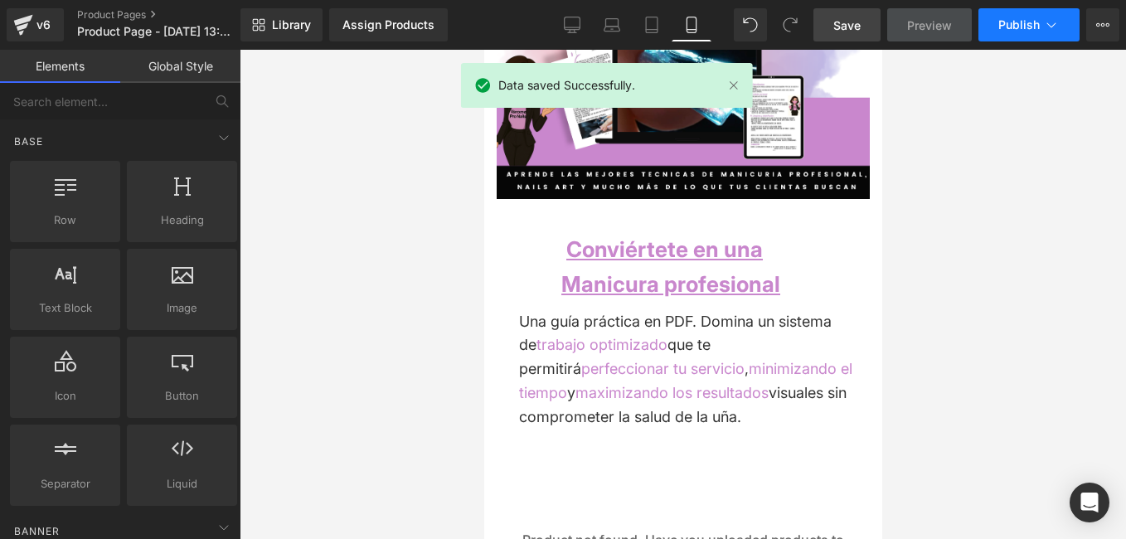
click at [1056, 22] on icon at bounding box center [1051, 25] width 17 height 17
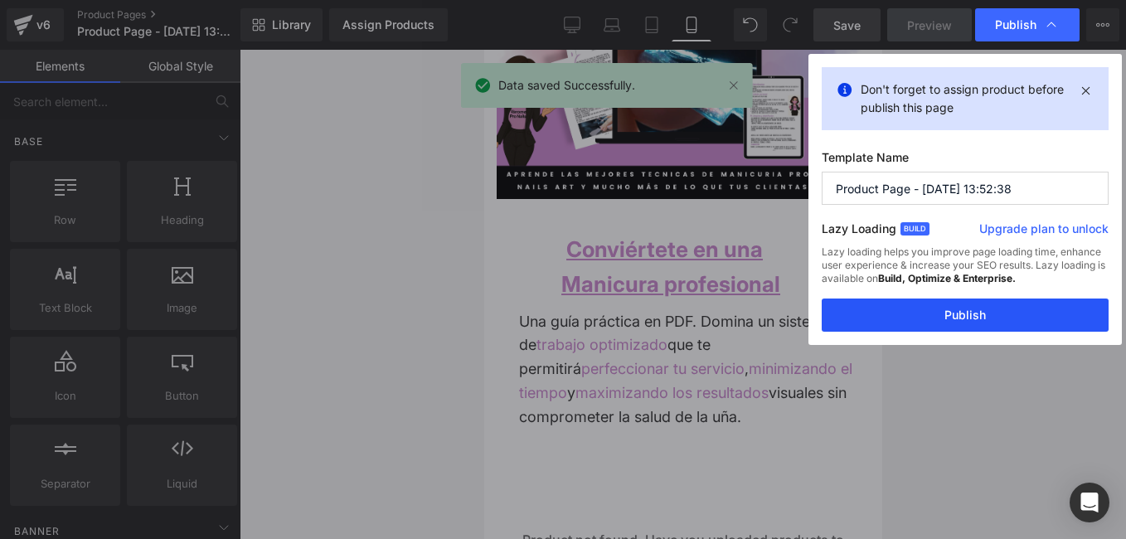
click at [1027, 311] on button "Publish" at bounding box center [965, 315] width 287 height 33
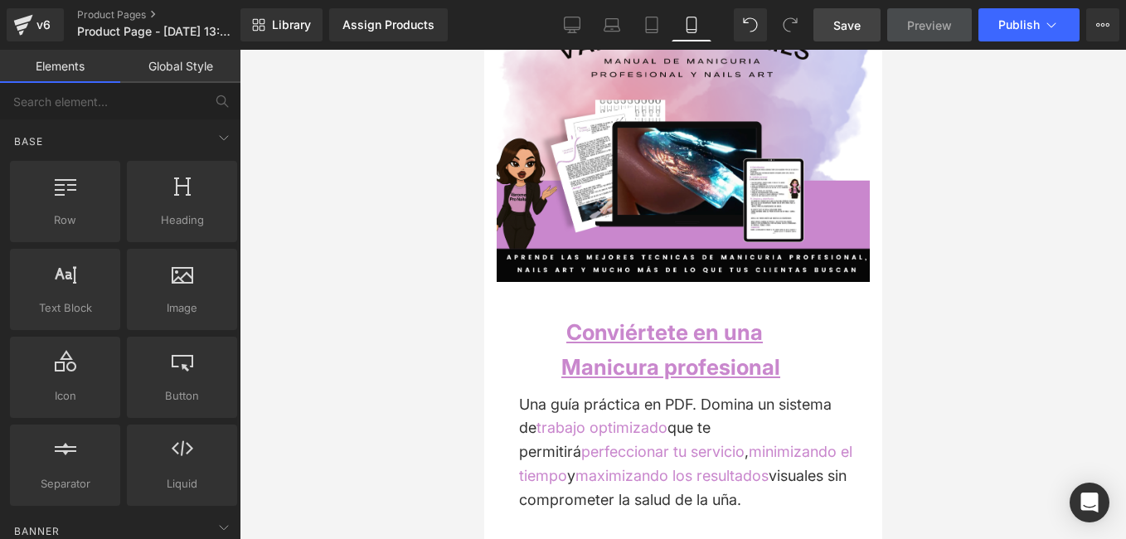
scroll to position [0, 0]
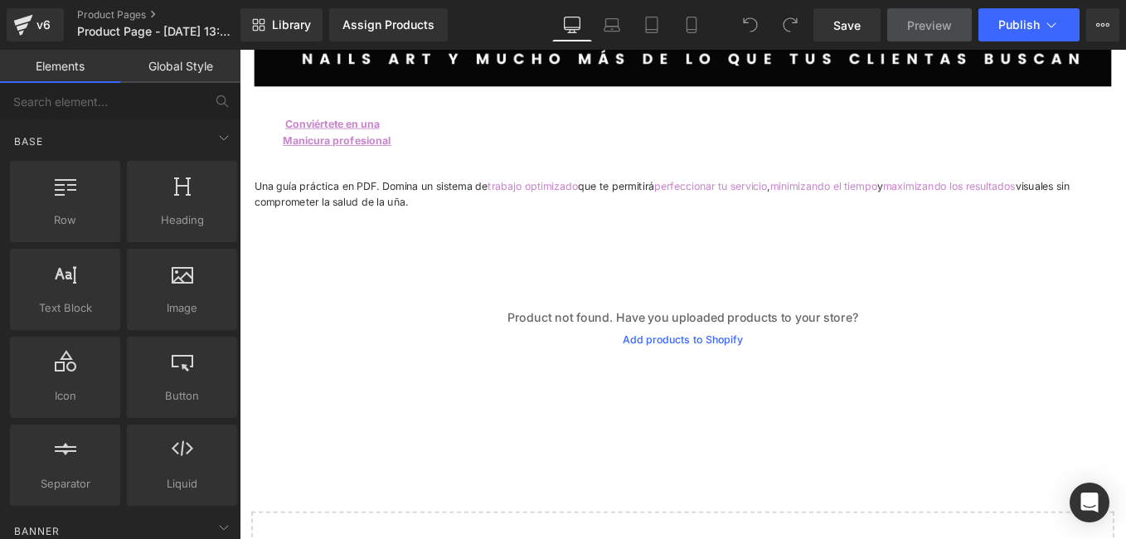
scroll to position [415, 0]
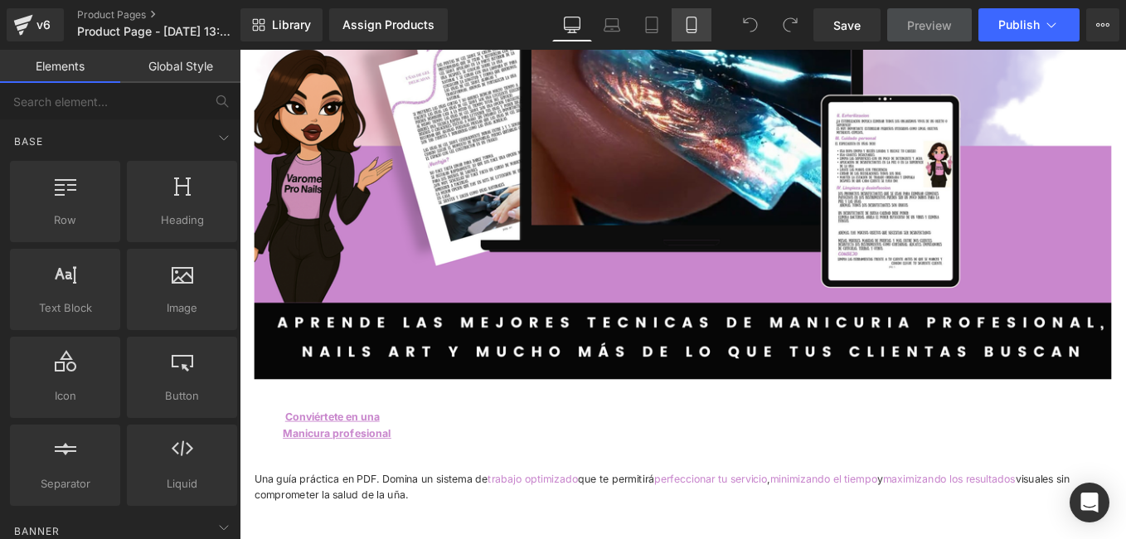
click at [696, 25] on icon at bounding box center [691, 25] width 9 height 16
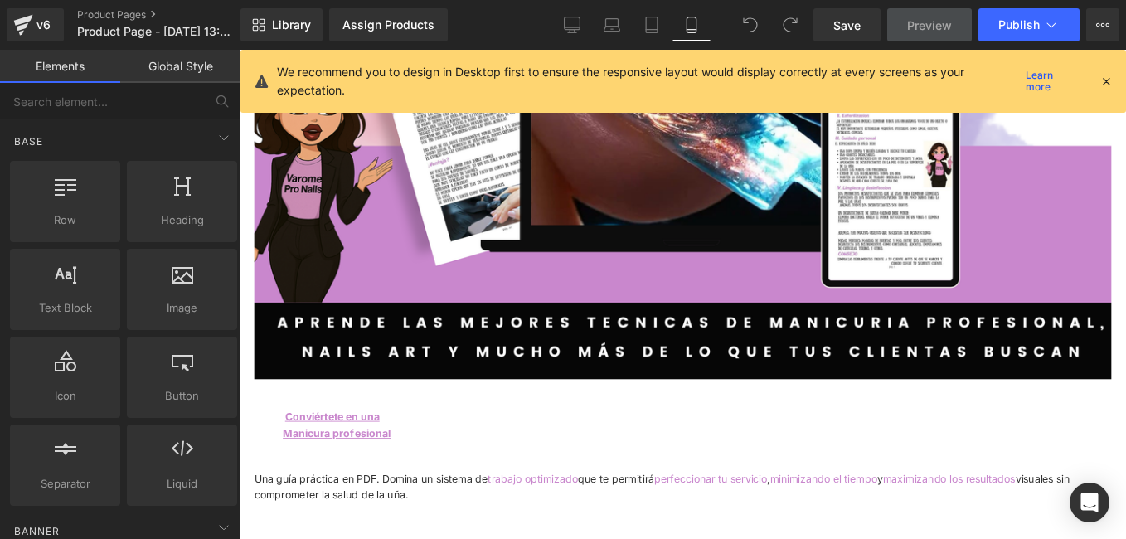
scroll to position [318, 0]
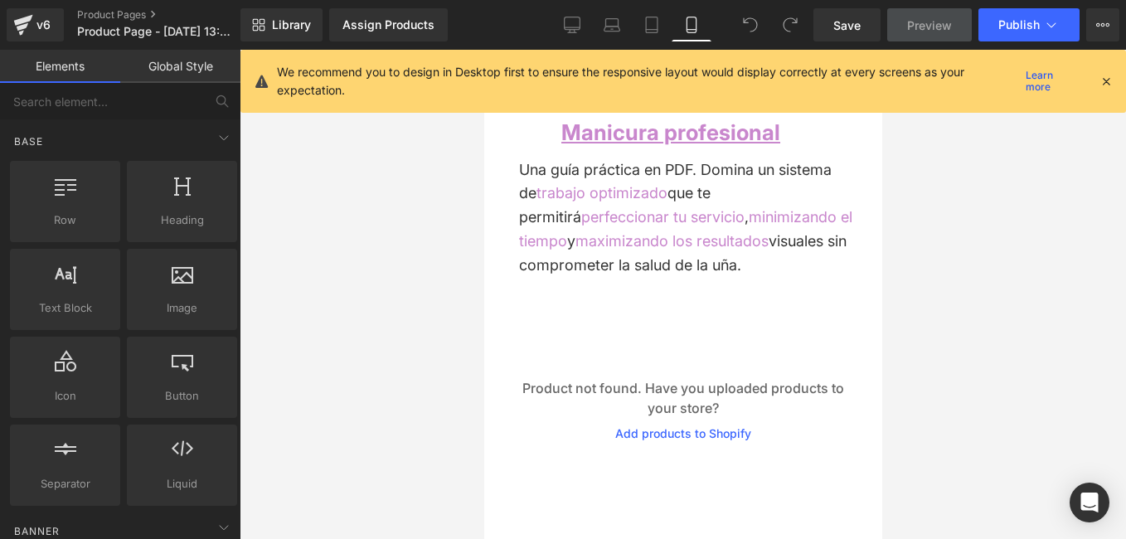
click at [1111, 80] on icon at bounding box center [1106, 81] width 15 height 15
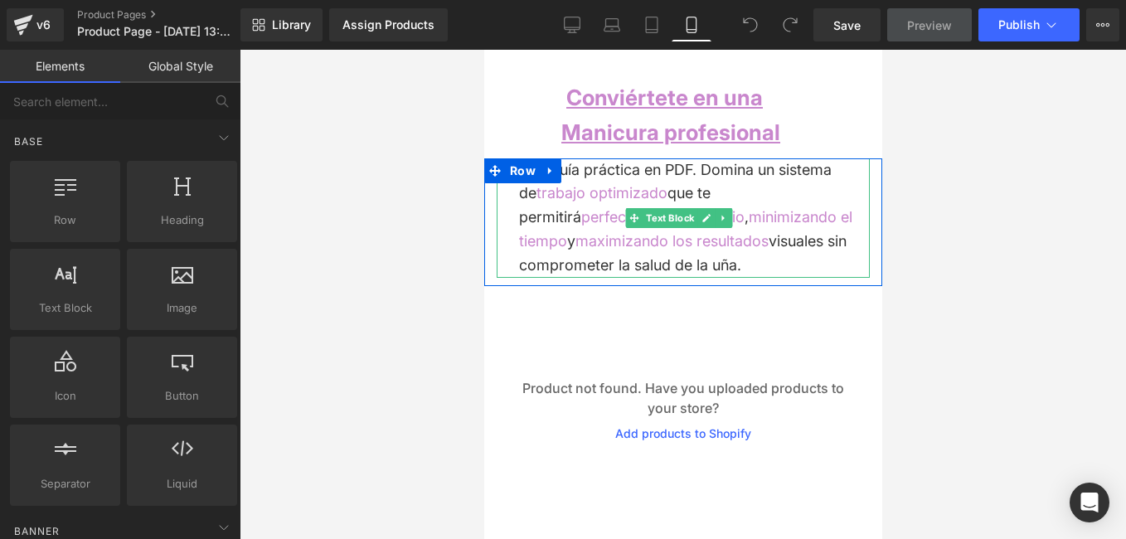
scroll to position [0, 0]
